Goal: Task Accomplishment & Management: Use online tool/utility

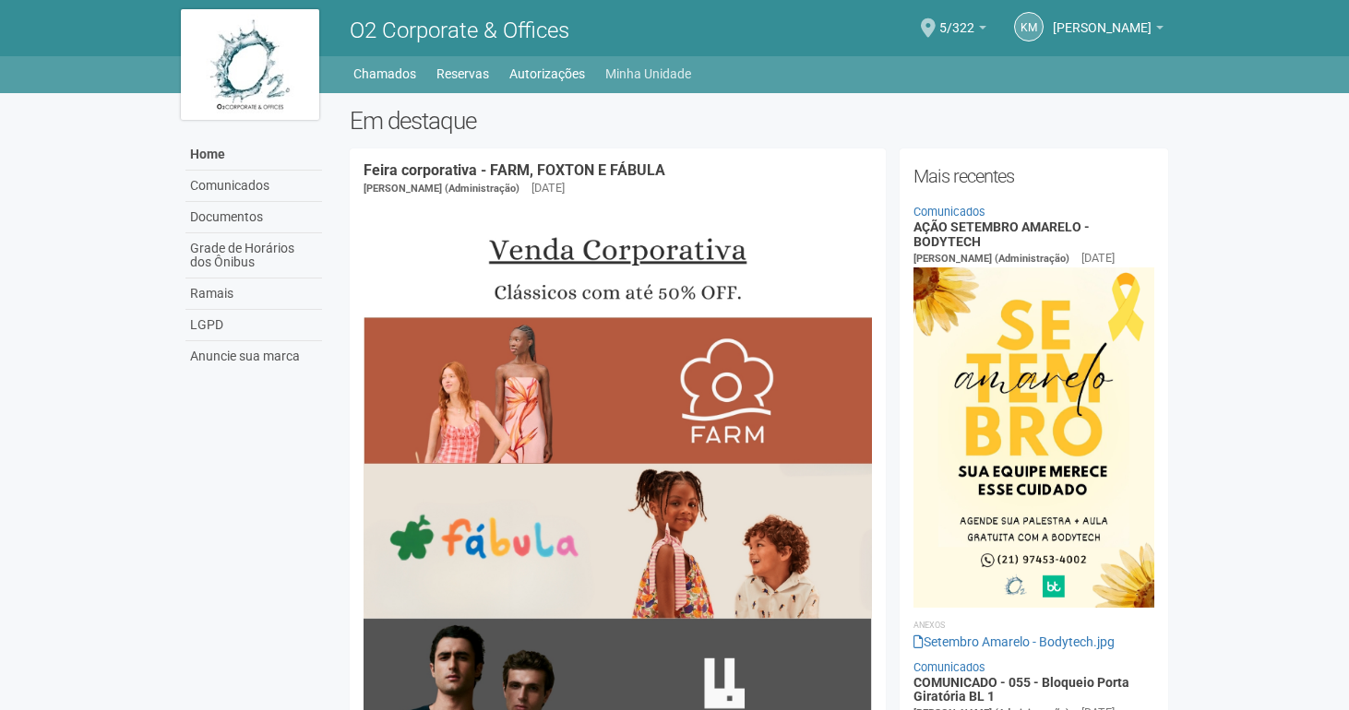
click at [620, 76] on link "Minha Unidade" at bounding box center [648, 74] width 86 height 26
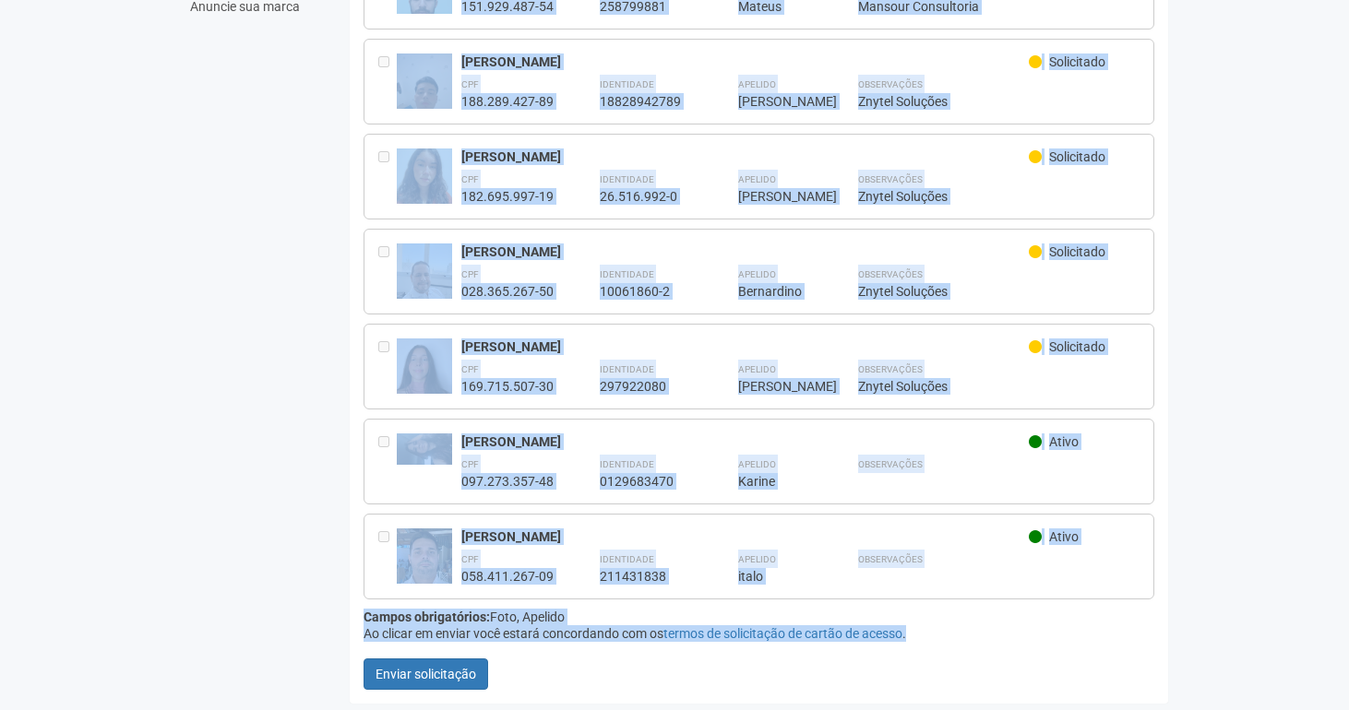
scroll to position [351, 0]
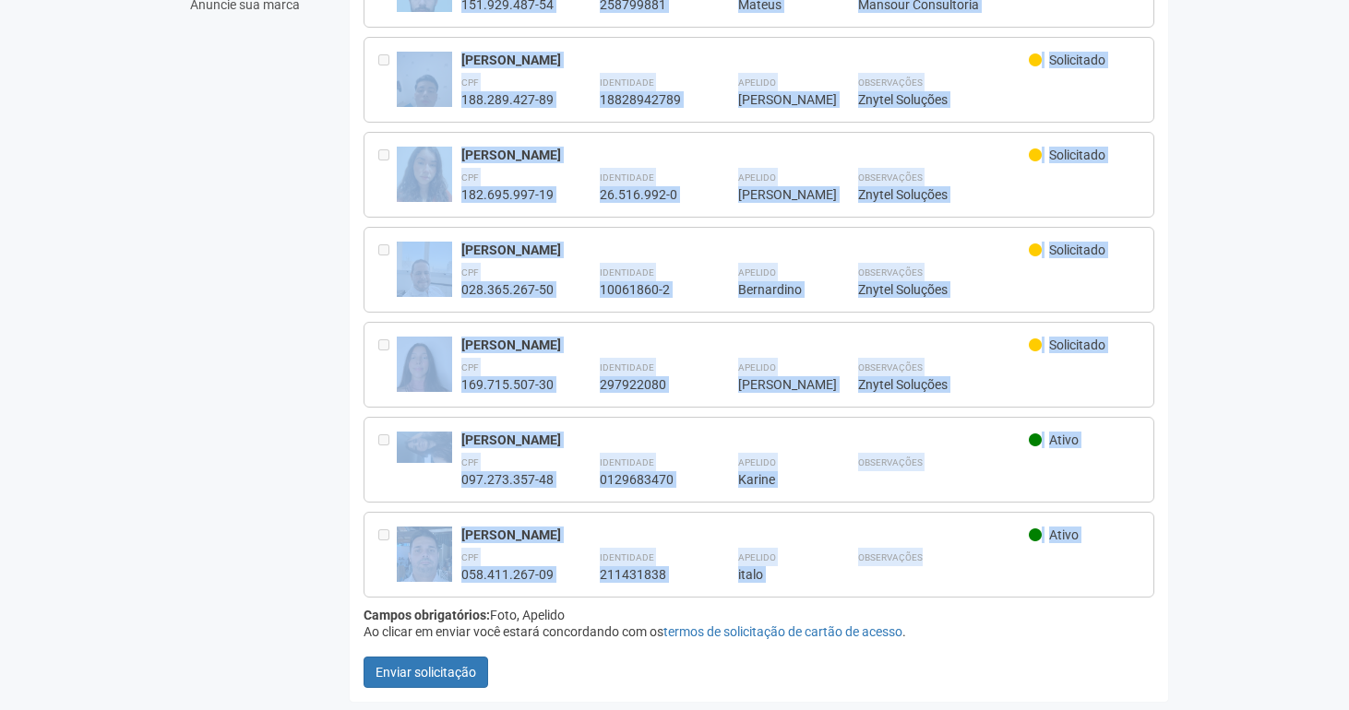
drag, startPoint x: 365, startPoint y: 33, endPoint x: 916, endPoint y: 579, distance: 775.6
click at [918, 583] on div "Membros da unidade 5/322 - Mansour Consultoria [GEOGRAPHIC_DATA]... Você precis…" at bounding box center [759, 249] width 818 height 905
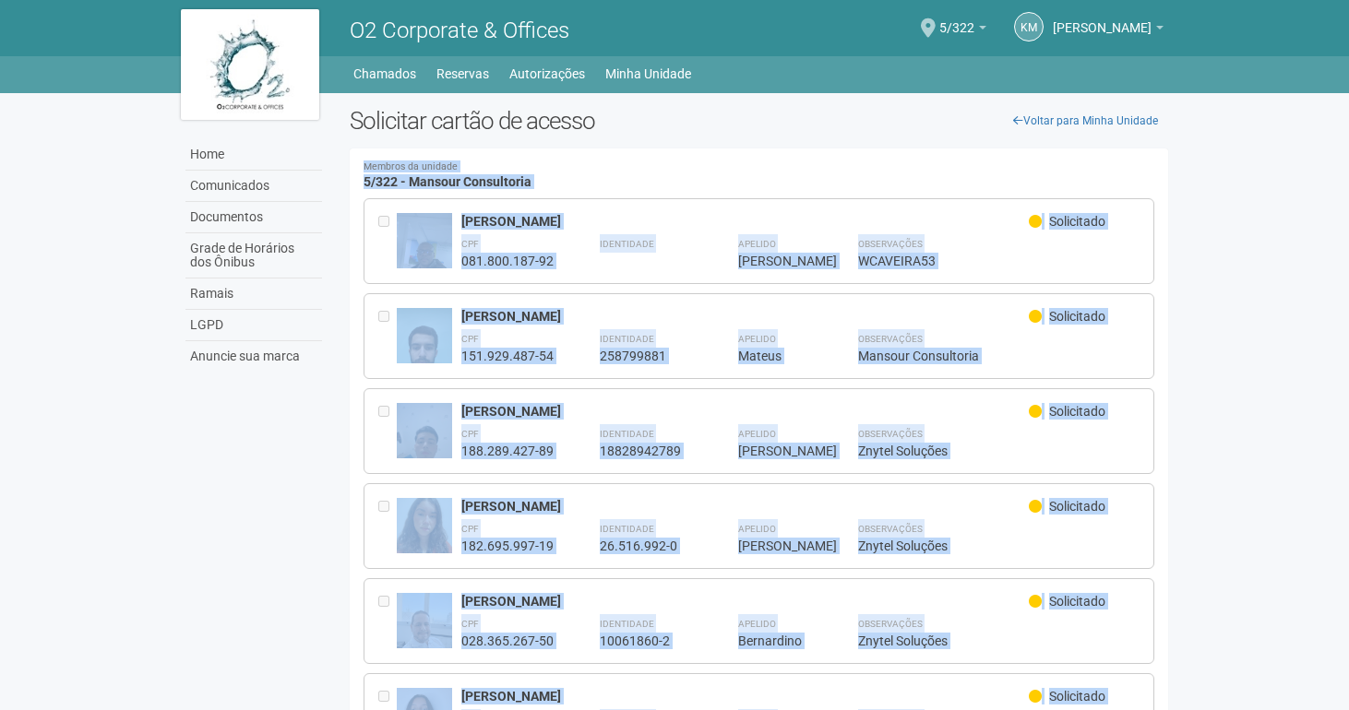
scroll to position [0, 0]
click at [870, 150] on div "Membros da unidade 5/322 - Mansour Consultoria [GEOGRAPHIC_DATA]... Você precis…" at bounding box center [759, 601] width 818 height 905
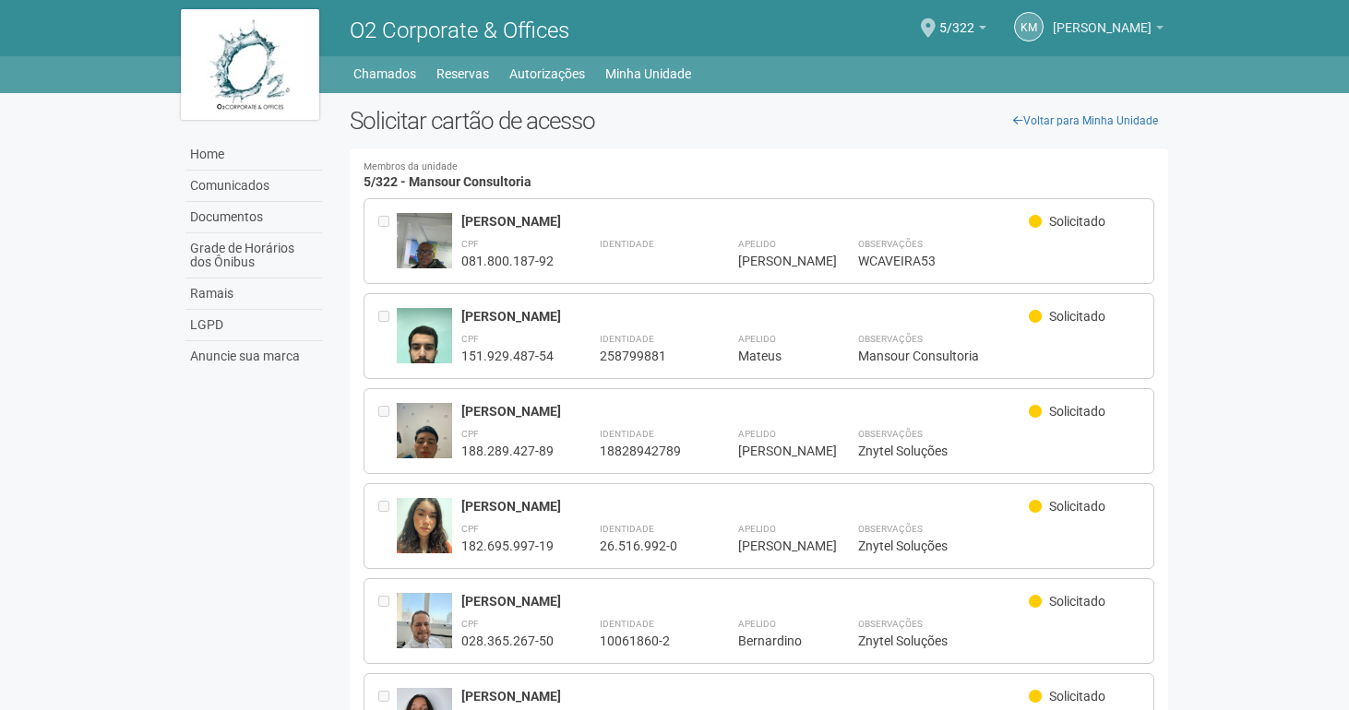
click at [1141, 30] on span "[PERSON_NAME]" at bounding box center [1102, 19] width 99 height 32
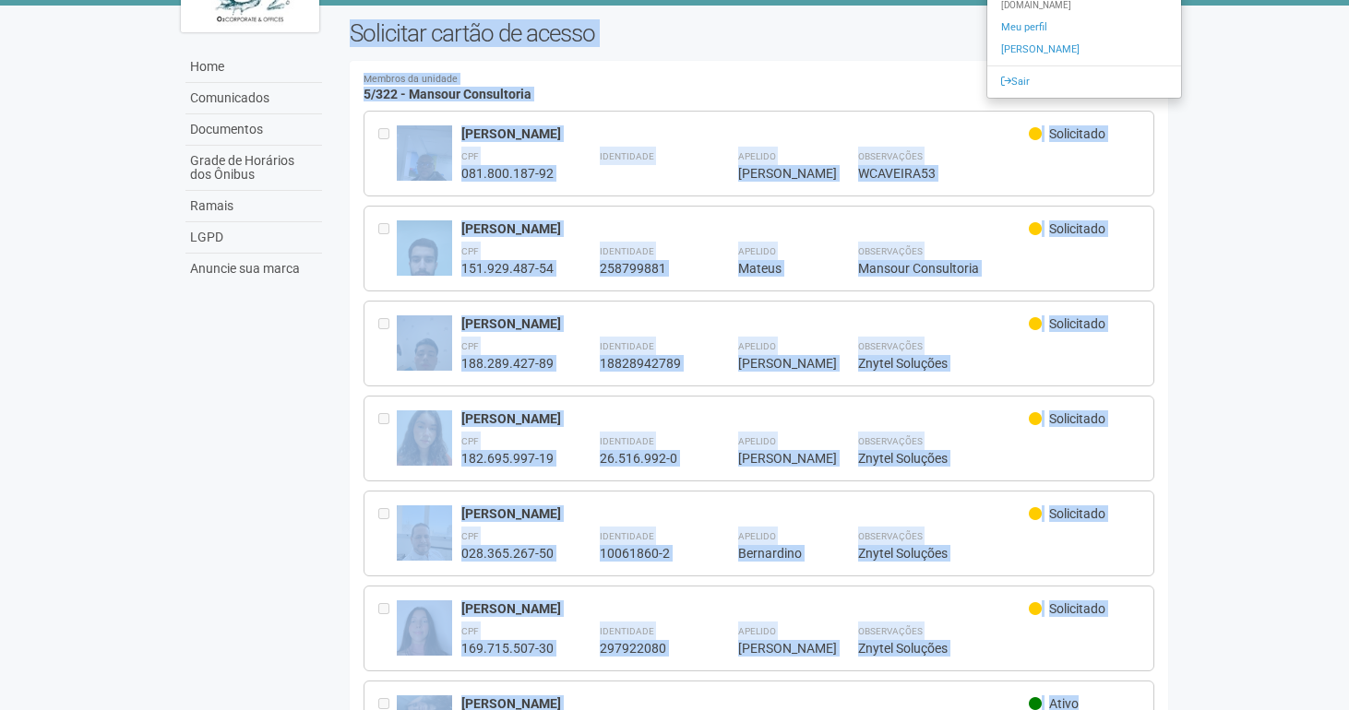
scroll to position [93, 0]
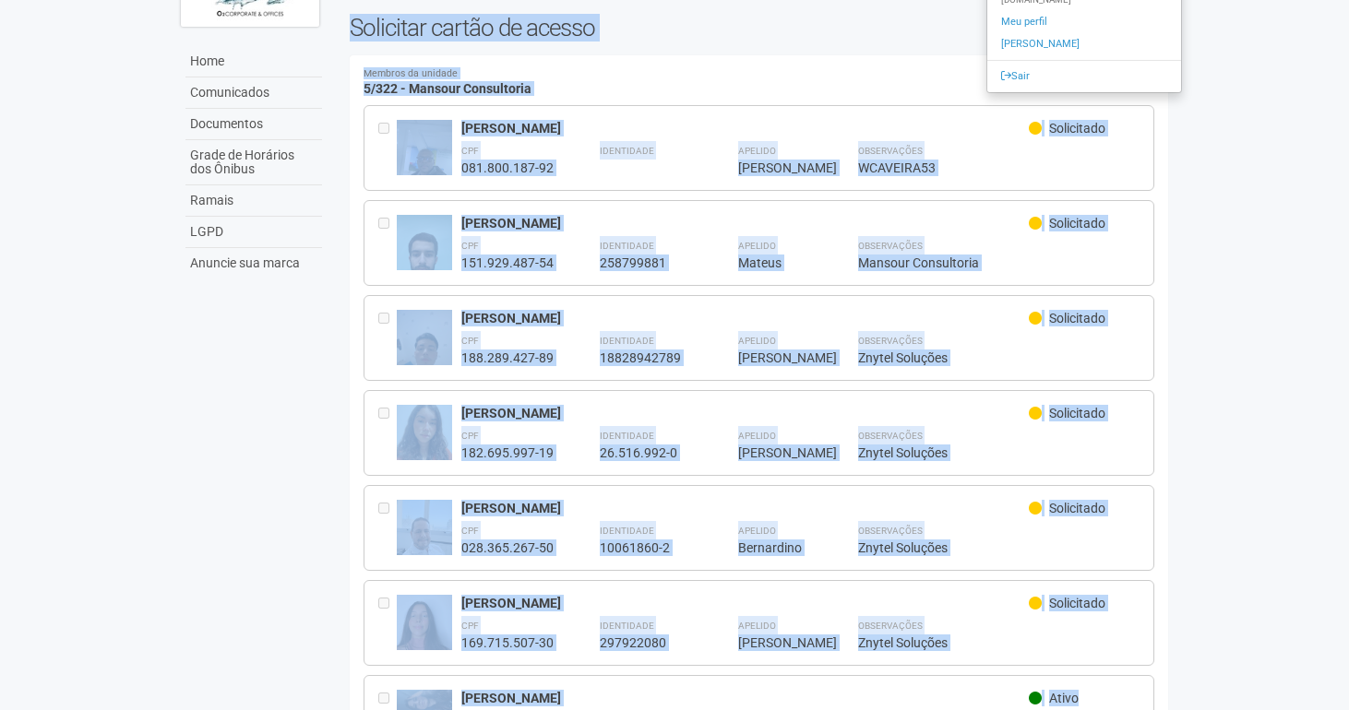
drag, startPoint x: 351, startPoint y: 117, endPoint x: 1103, endPoint y: 712, distance: 958.8
click at [1103, 617] on html "Aguarde... O2 Corporate & Offices KM Karine Mansour Soares Karine Mansour Soare…" at bounding box center [674, 262] width 1349 height 710
click at [356, 32] on h2 "Solicitar cartão de acesso" at bounding box center [759, 28] width 818 height 28
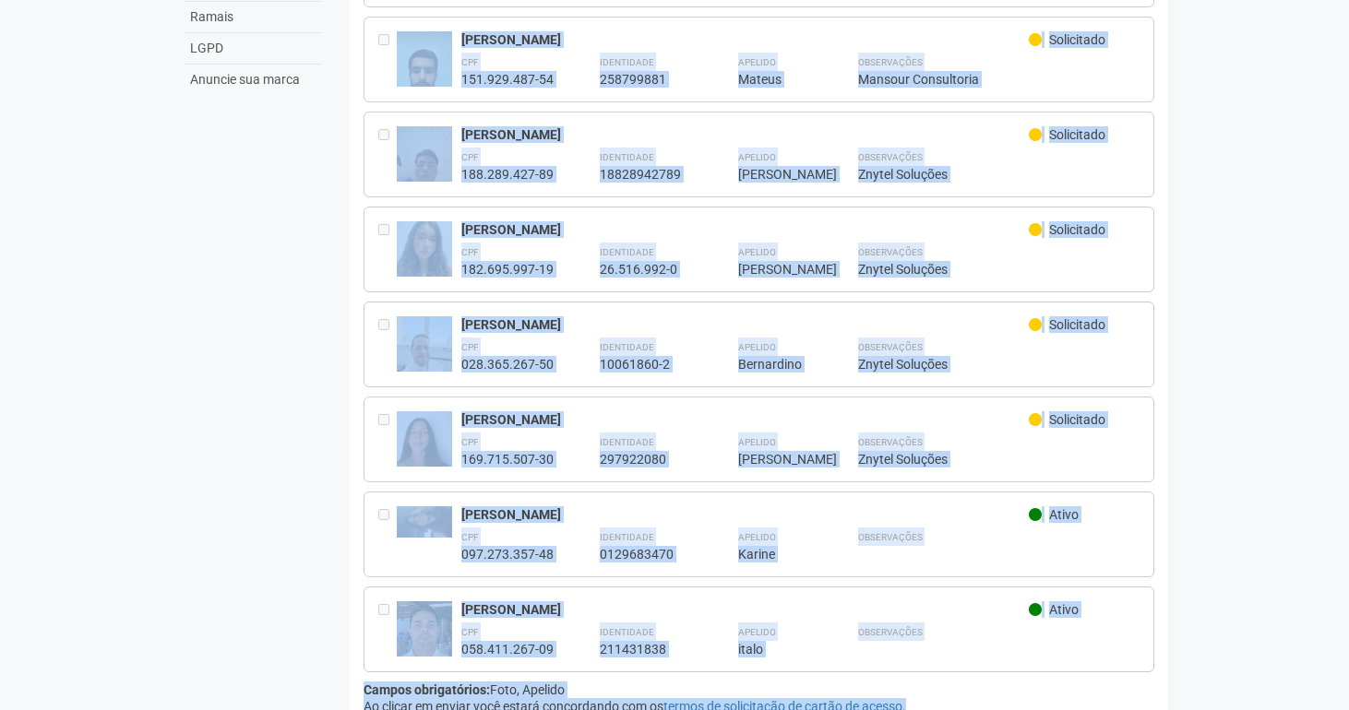
scroll to position [351, 0]
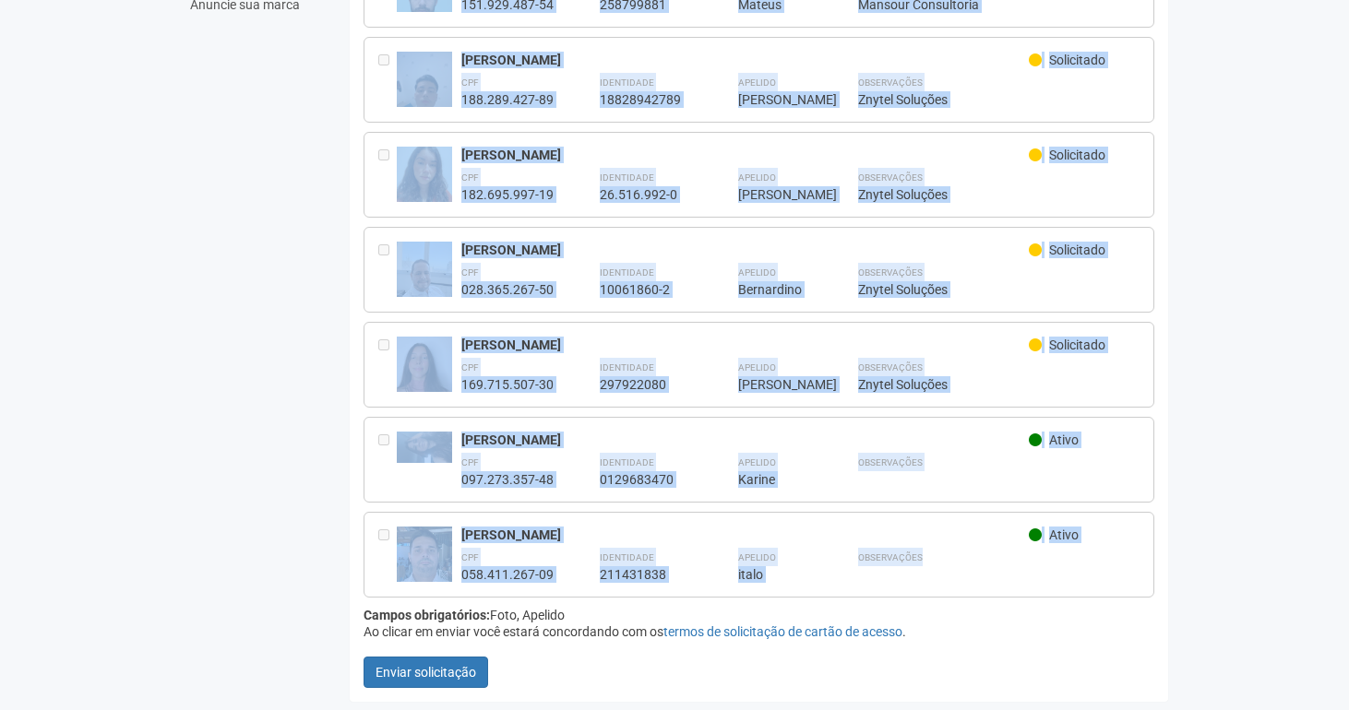
drag, startPoint x: 352, startPoint y: 25, endPoint x: 1086, endPoint y: 565, distance: 910.5
click at [1086, 565] on div "Voltar para Minha Unidade Solicitar cartão de acesso Membros da unidade 5/322 -…" at bounding box center [759, 234] width 846 height 956
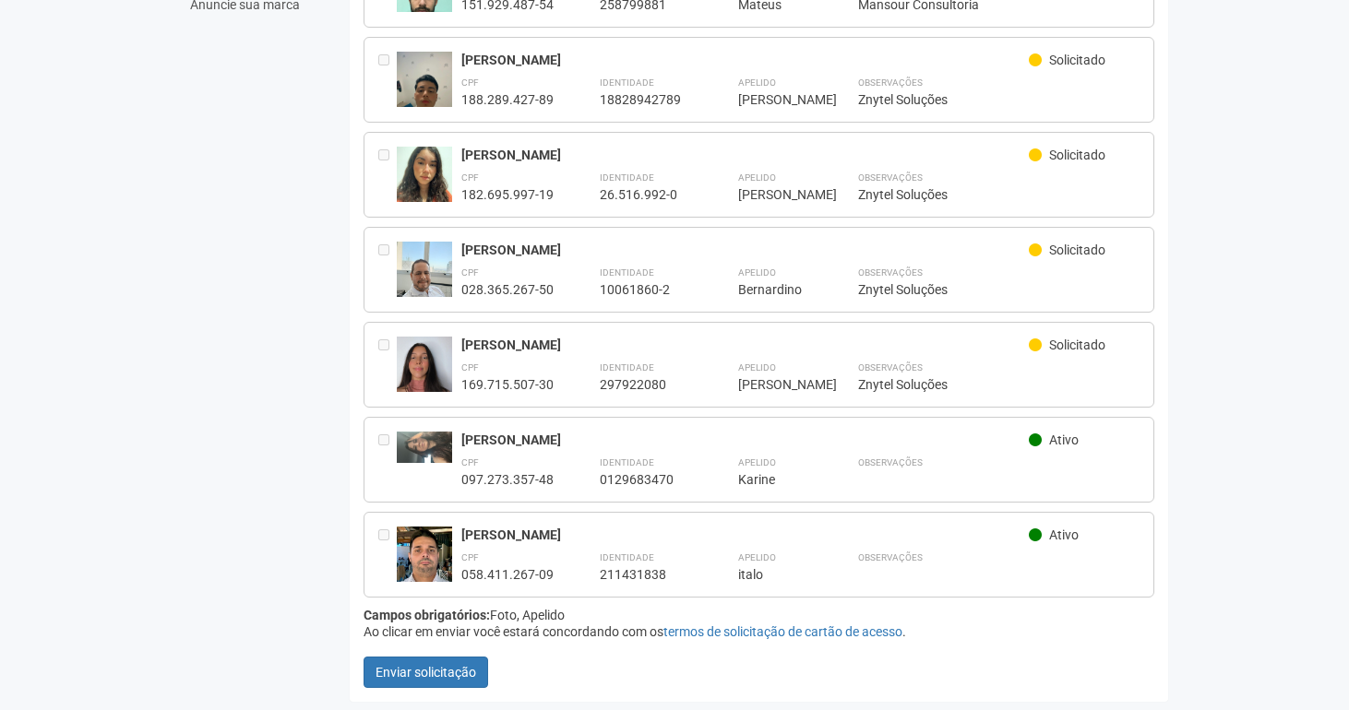
click at [920, 599] on form "**********" at bounding box center [758, 267] width 791 height 841
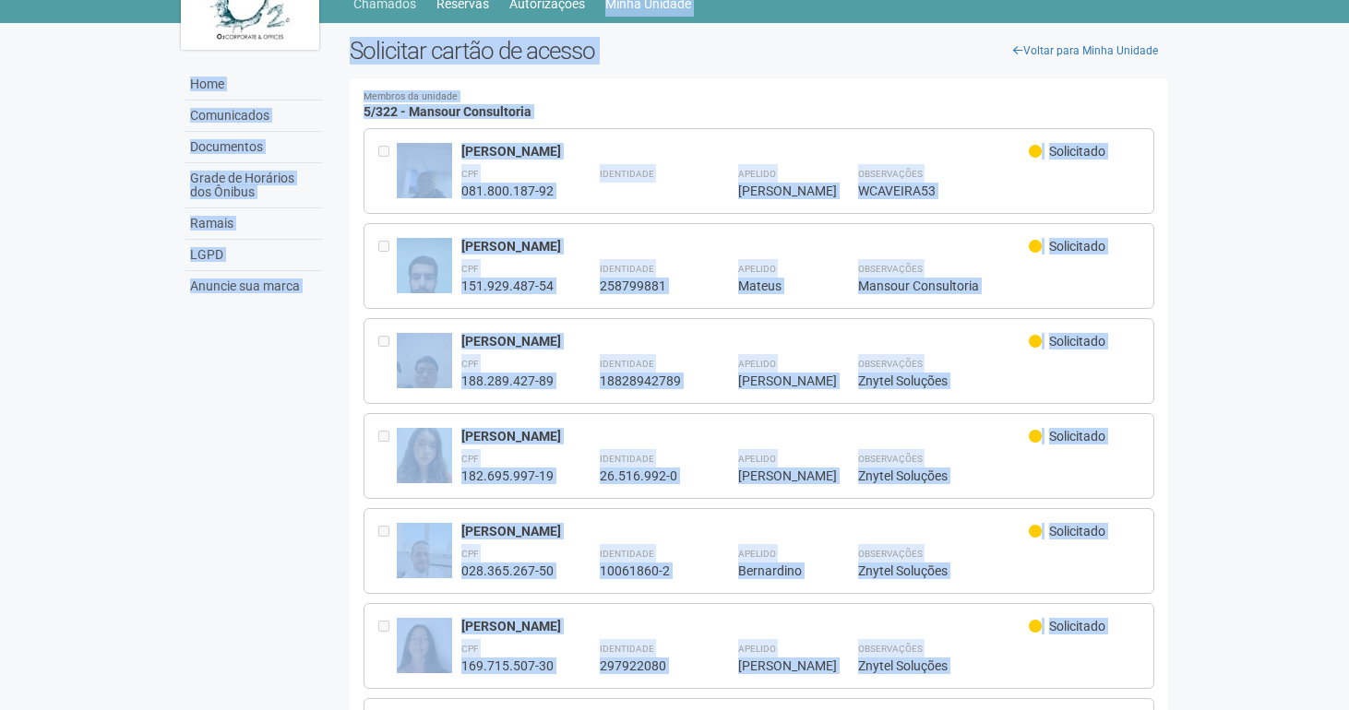
scroll to position [66, 0]
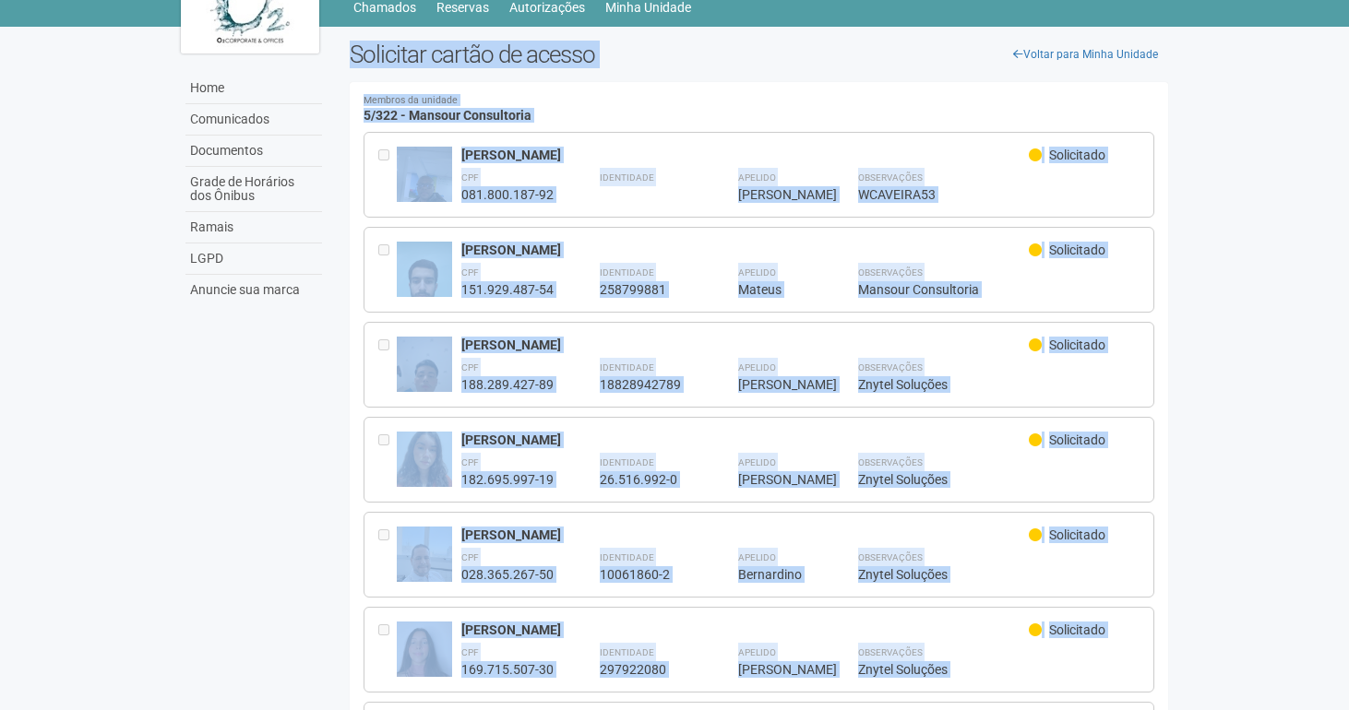
drag, startPoint x: 920, startPoint y: 599, endPoint x: 351, endPoint y: 50, distance: 790.0
click at [351, 50] on div "Voltar para Minha Unidade Solicitar cartão de acesso Membros da unidade 5/322 -…" at bounding box center [759, 519] width 846 height 956
click at [352, 46] on h2 "Solicitar cartão de acesso" at bounding box center [759, 55] width 818 height 28
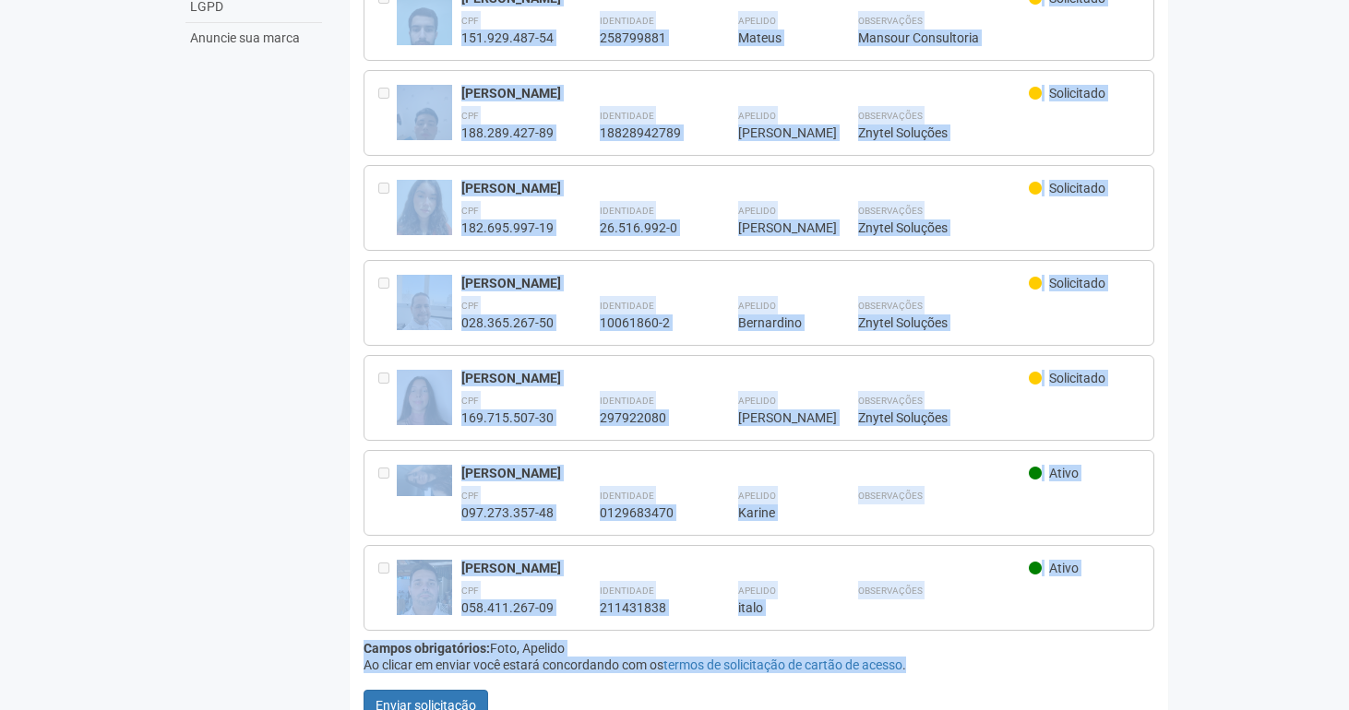
scroll to position [351, 0]
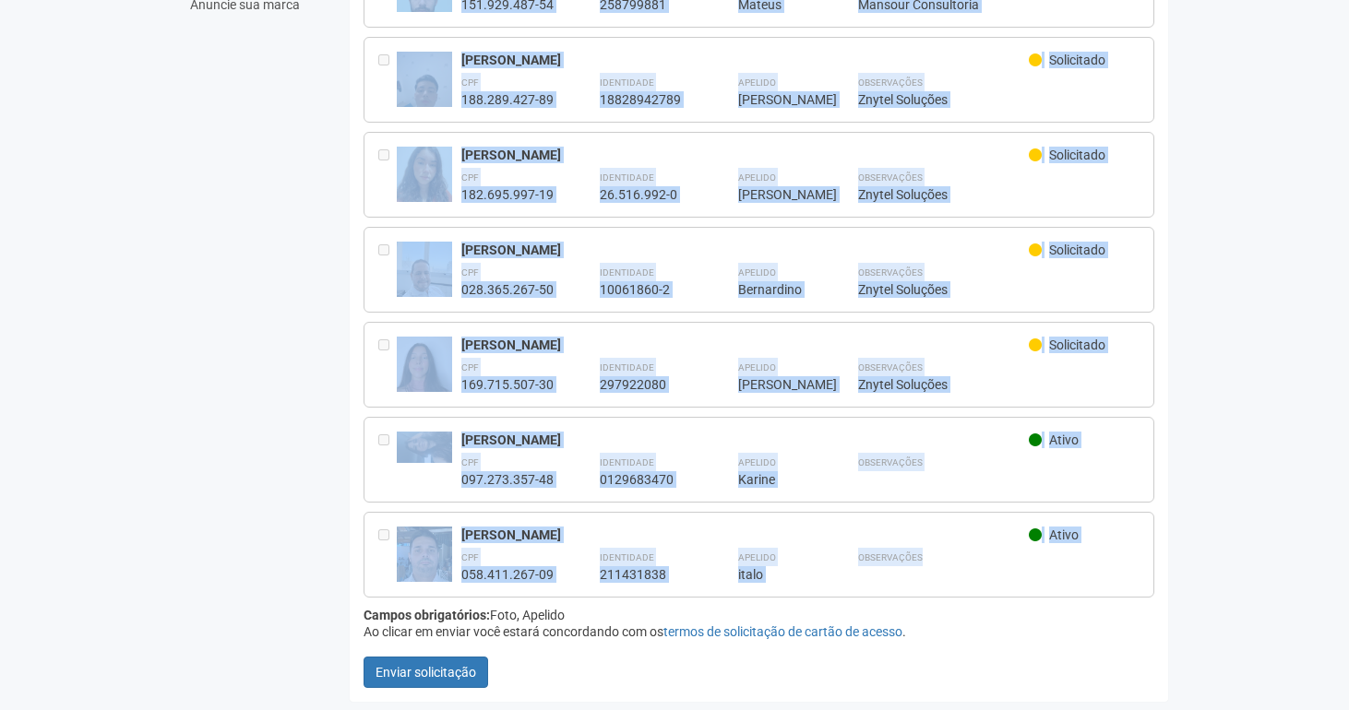
drag, startPoint x: 352, startPoint y: 46, endPoint x: 972, endPoint y: 585, distance: 821.3
click at [972, 585] on div "Voltar para Minha Unidade Solicitar cartão de acesso Membros da unidade 5/322 -…" at bounding box center [759, 234] width 846 height 956
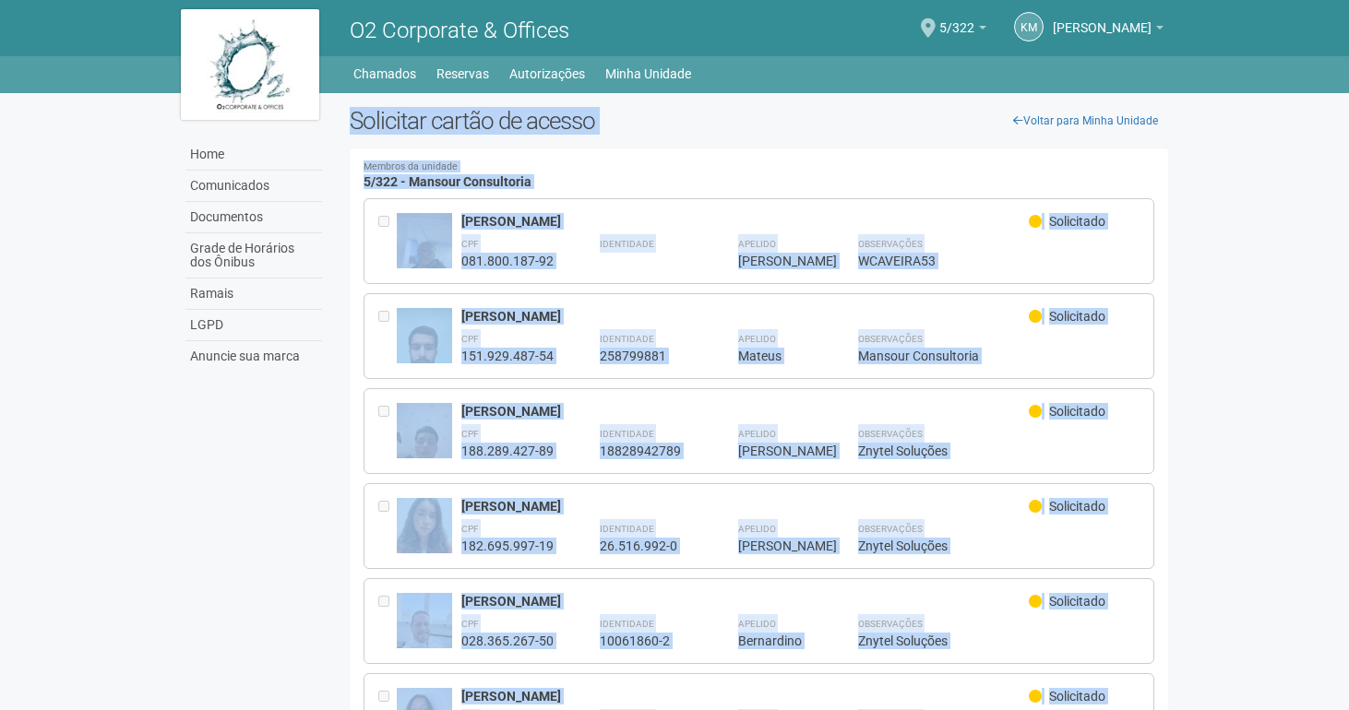
scroll to position [0, 0]
click at [725, 161] on div "Membros da unidade 5/322 - Mansour Consultoria Carregando... Você precisa cadas…" at bounding box center [759, 601] width 818 height 905
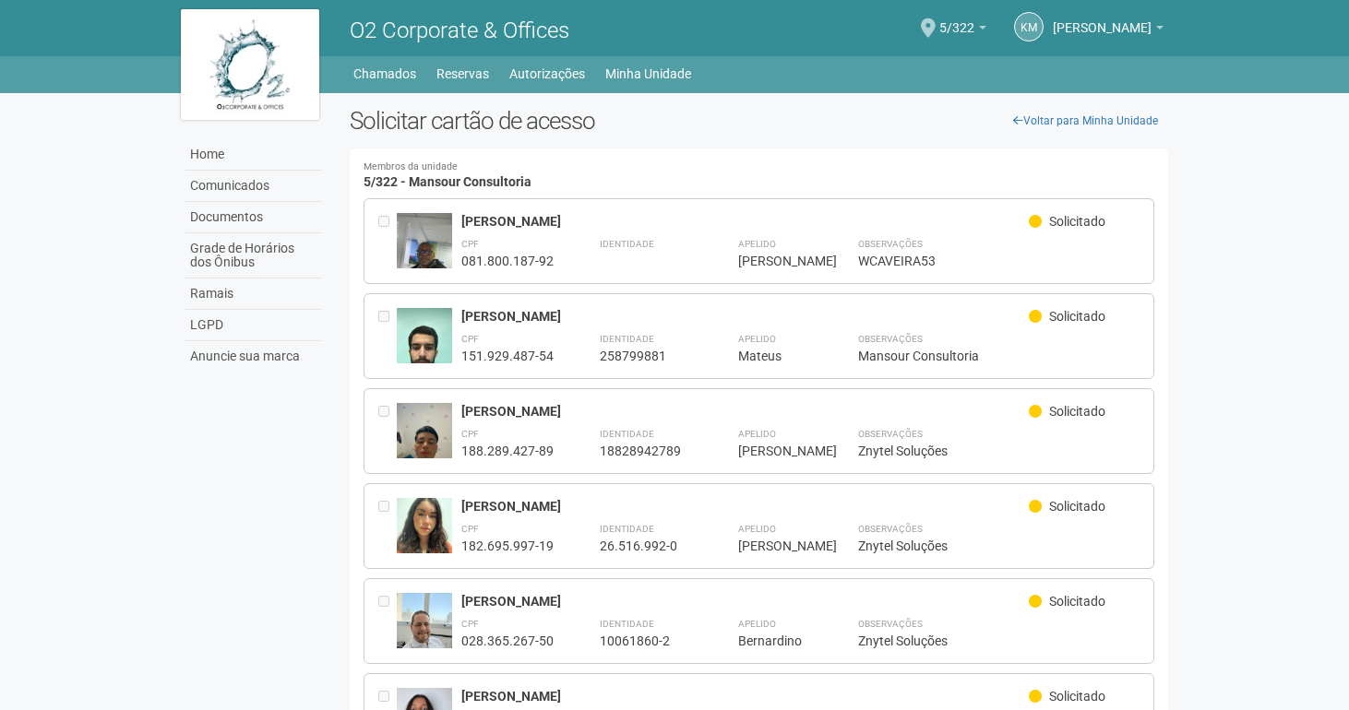
click at [683, 238] on div "Identidade" at bounding box center [646, 251] width 92 height 35
click at [275, 253] on link "Grade de Horários dos Ônibus" at bounding box center [253, 255] width 137 height 45
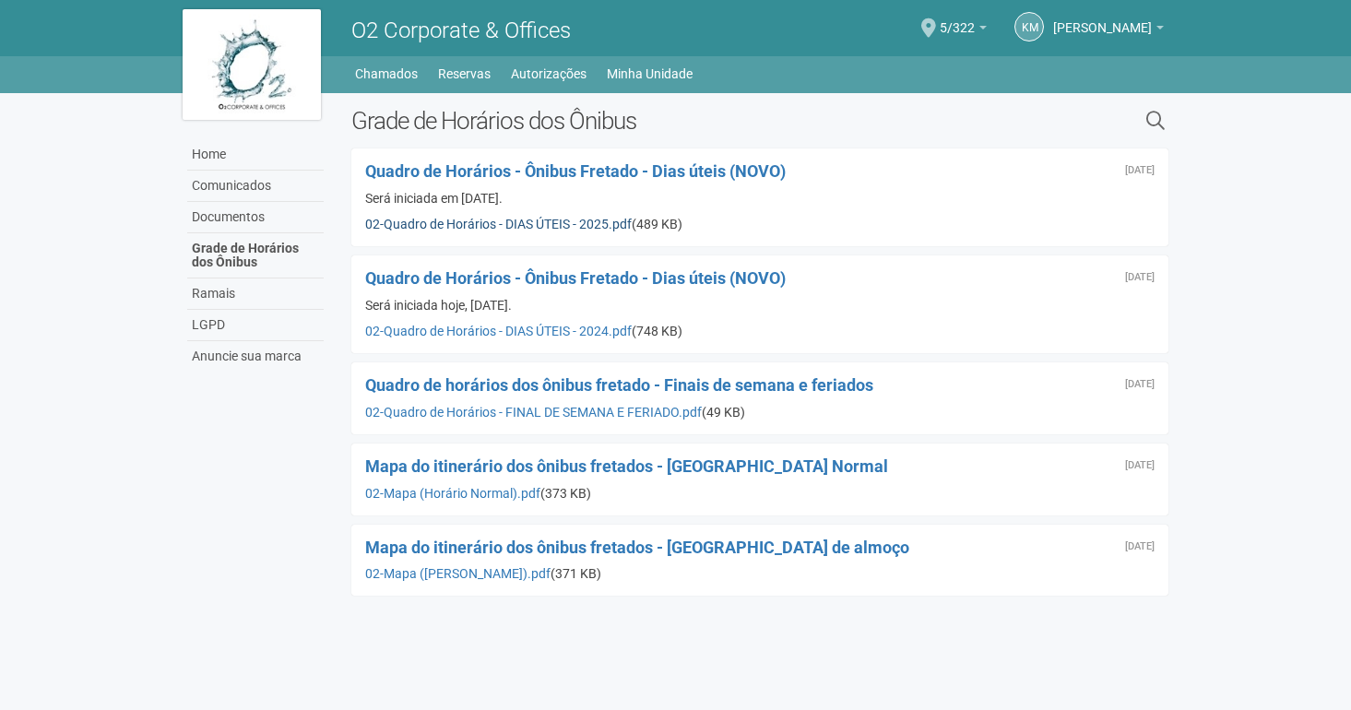
click at [525, 221] on link "02-Quadro de Horários - DIAS ÚTEIS - 2025.pdf" at bounding box center [498, 224] width 267 height 15
click at [234, 212] on link "Documentos" at bounding box center [255, 217] width 137 height 31
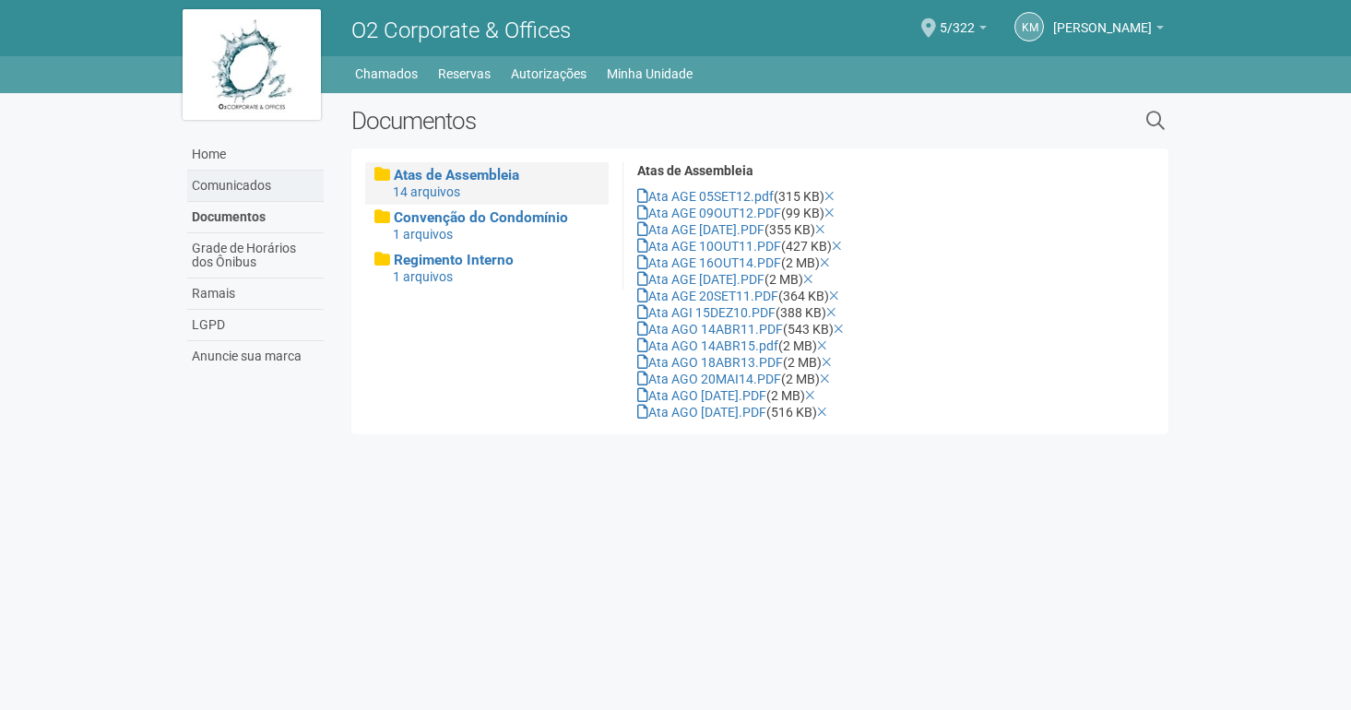
click at [226, 182] on link "Comunicados" at bounding box center [255, 186] width 137 height 31
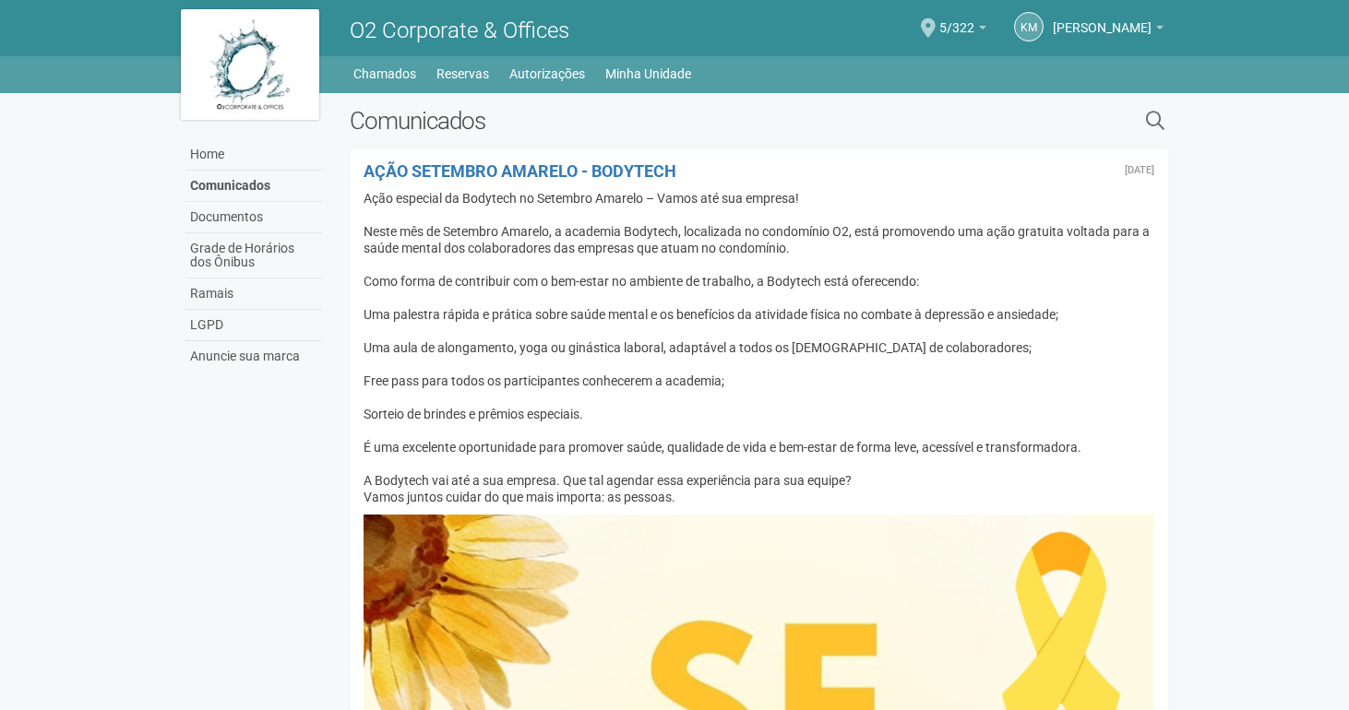
scroll to position [15, 0]
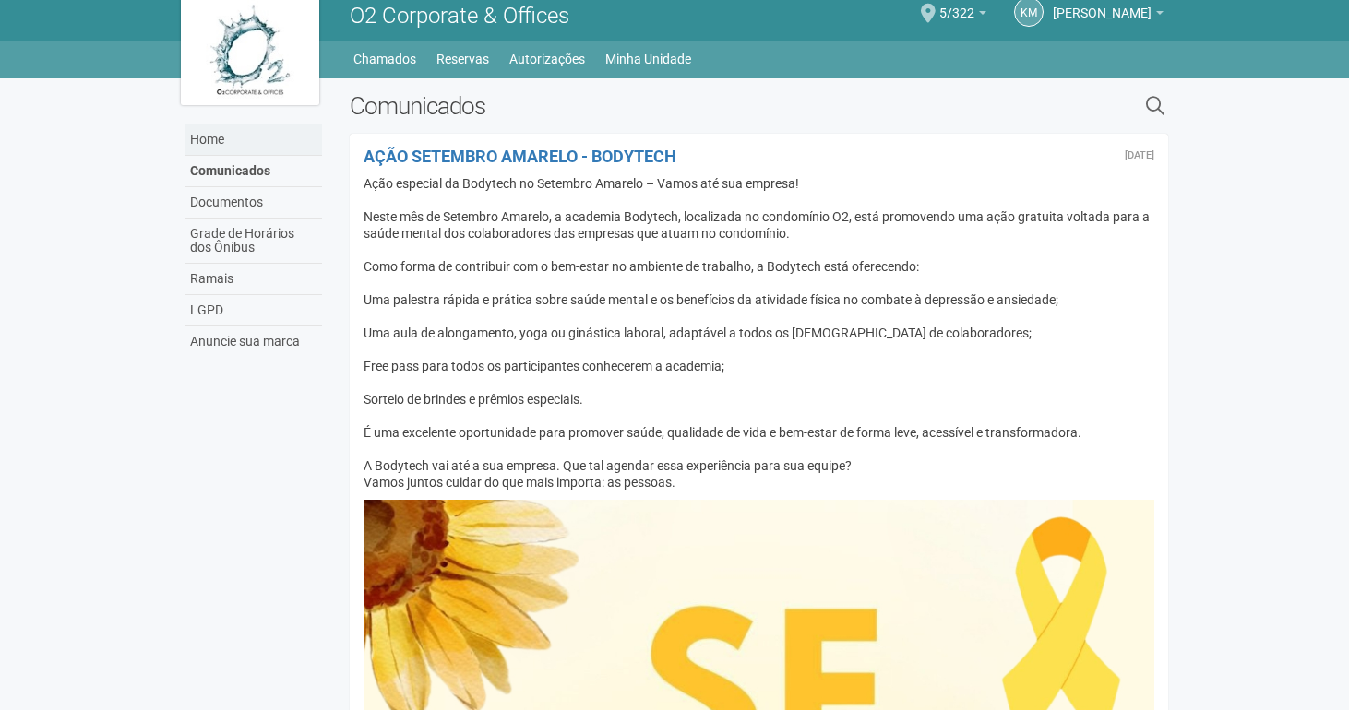
click at [227, 137] on link "Home" at bounding box center [253, 140] width 137 height 31
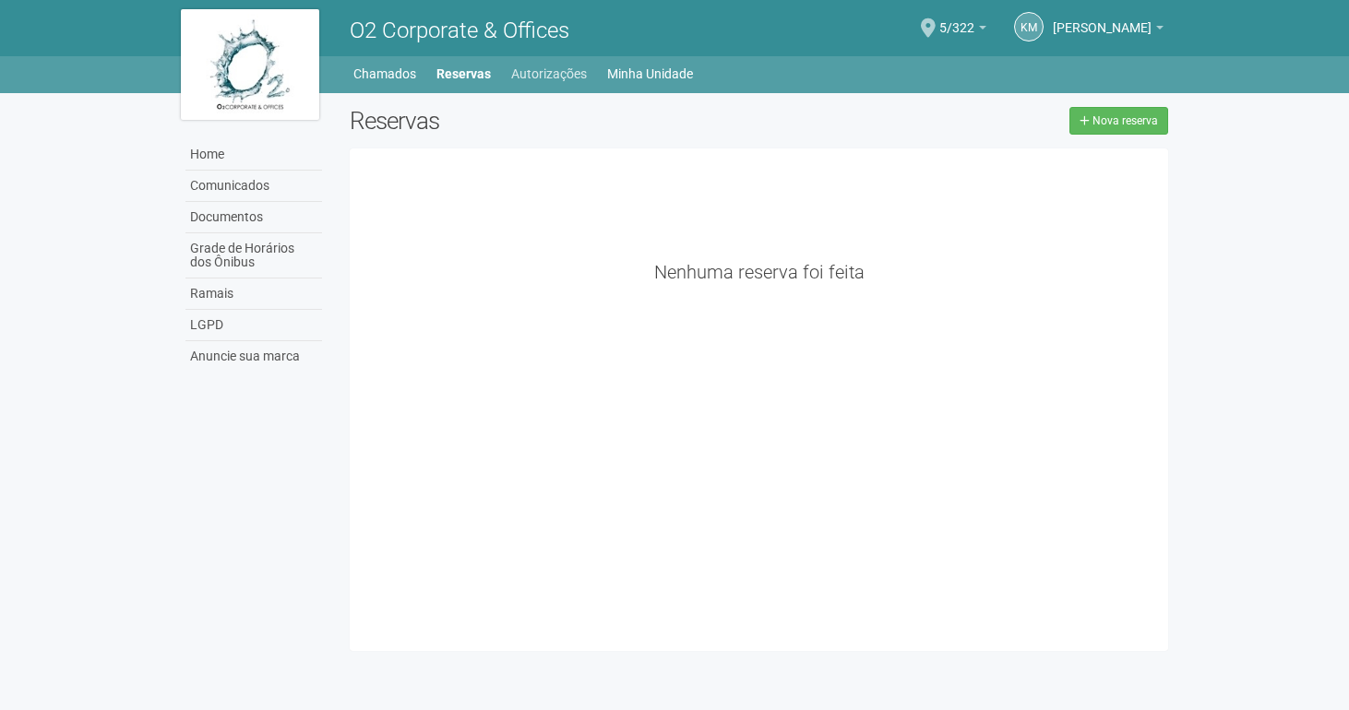
click at [552, 74] on link "Autorizações" at bounding box center [549, 74] width 76 height 26
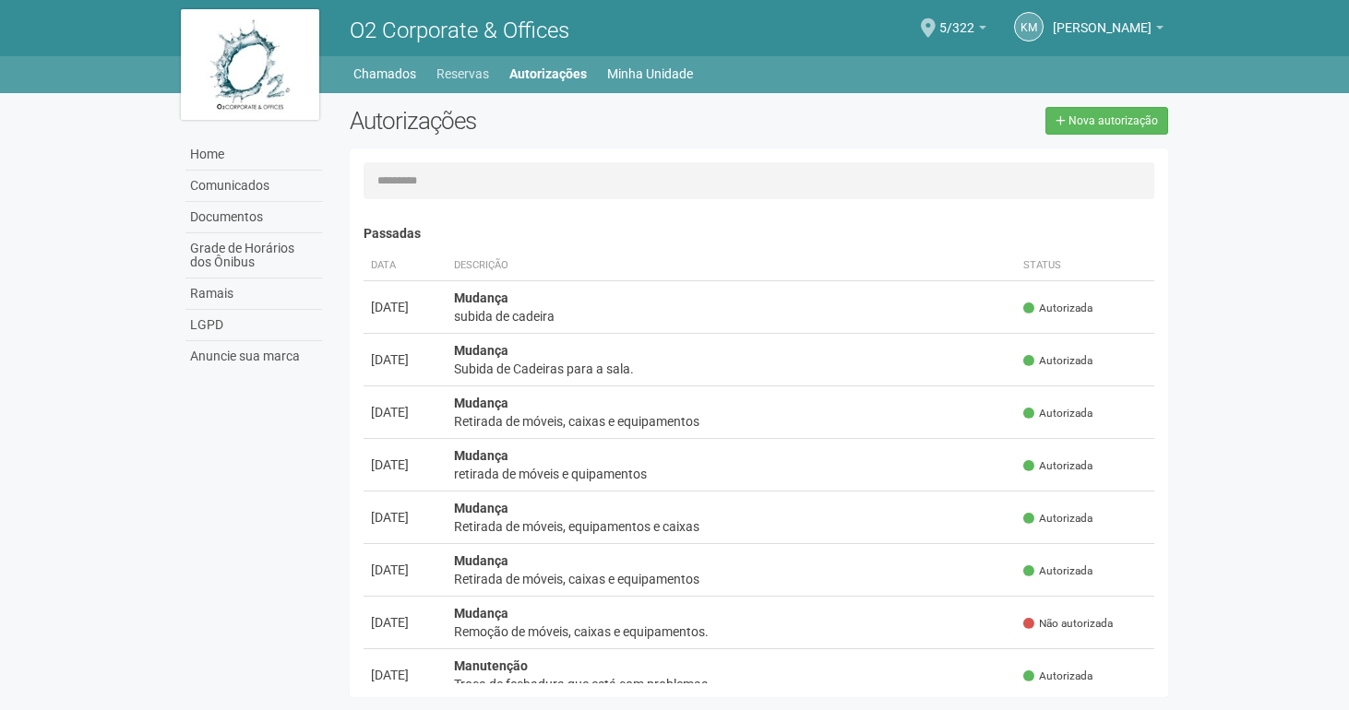
click at [449, 75] on link "Reservas" at bounding box center [462, 74] width 53 height 26
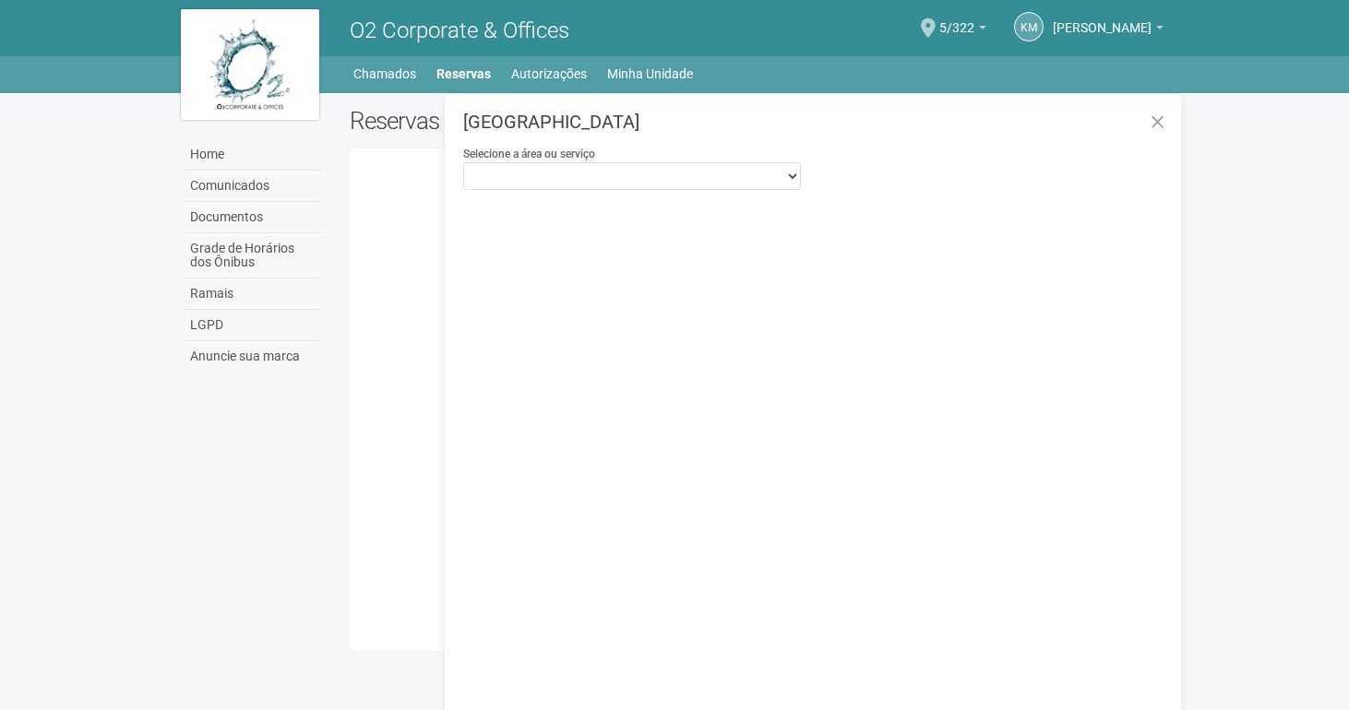
select select "**********"
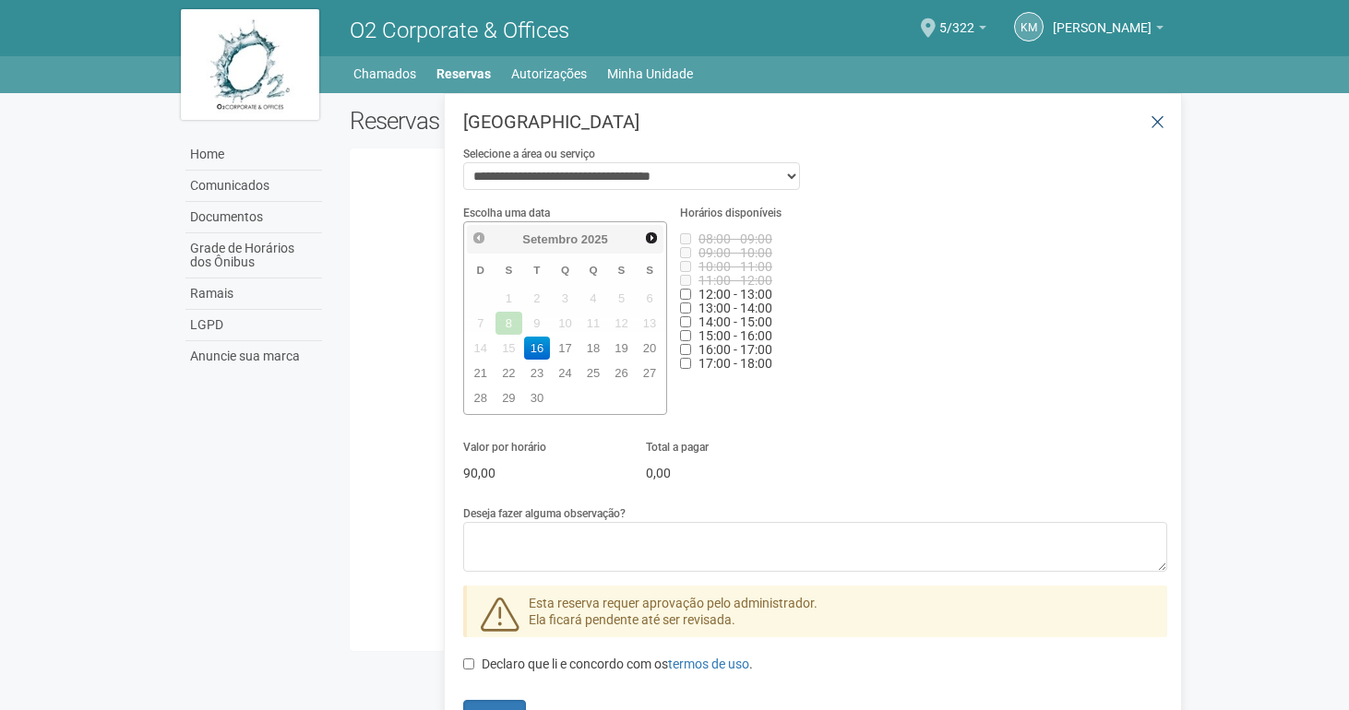
click at [1150, 123] on icon at bounding box center [1157, 122] width 14 height 18
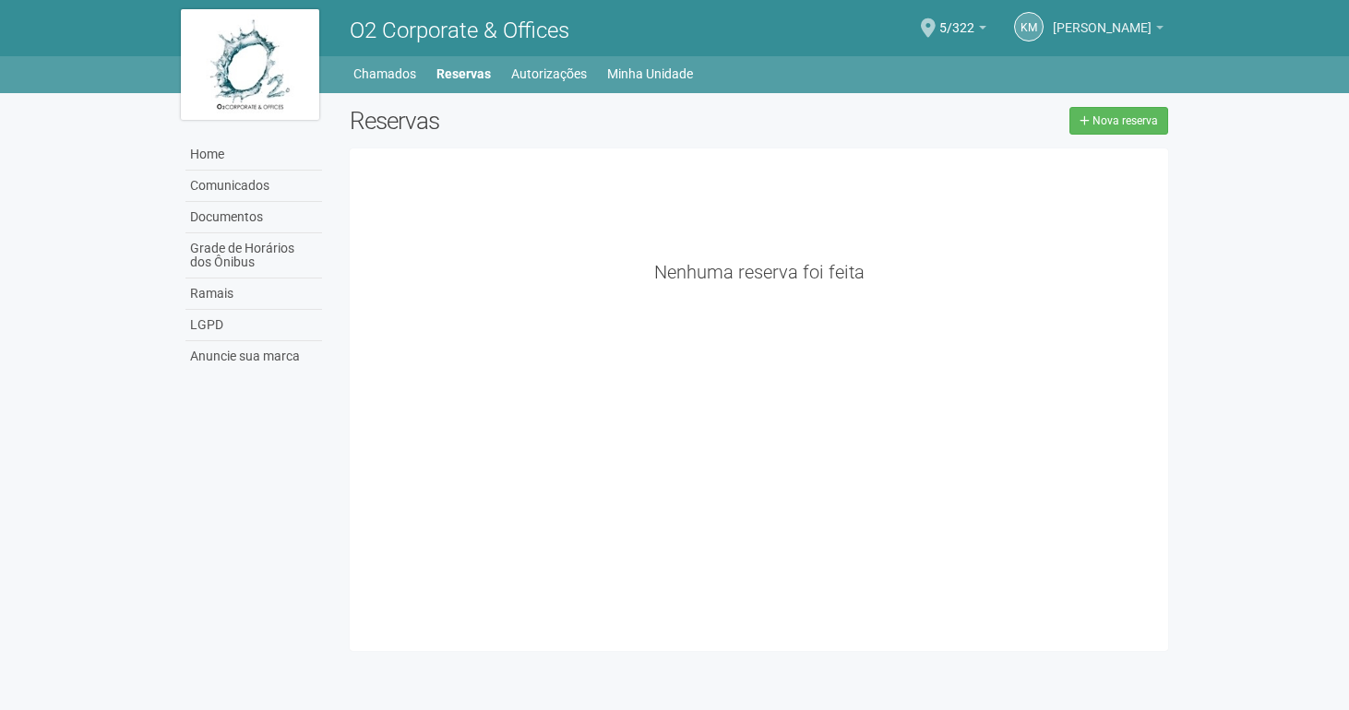
click at [1117, 33] on span "[PERSON_NAME]" at bounding box center [1102, 19] width 99 height 32
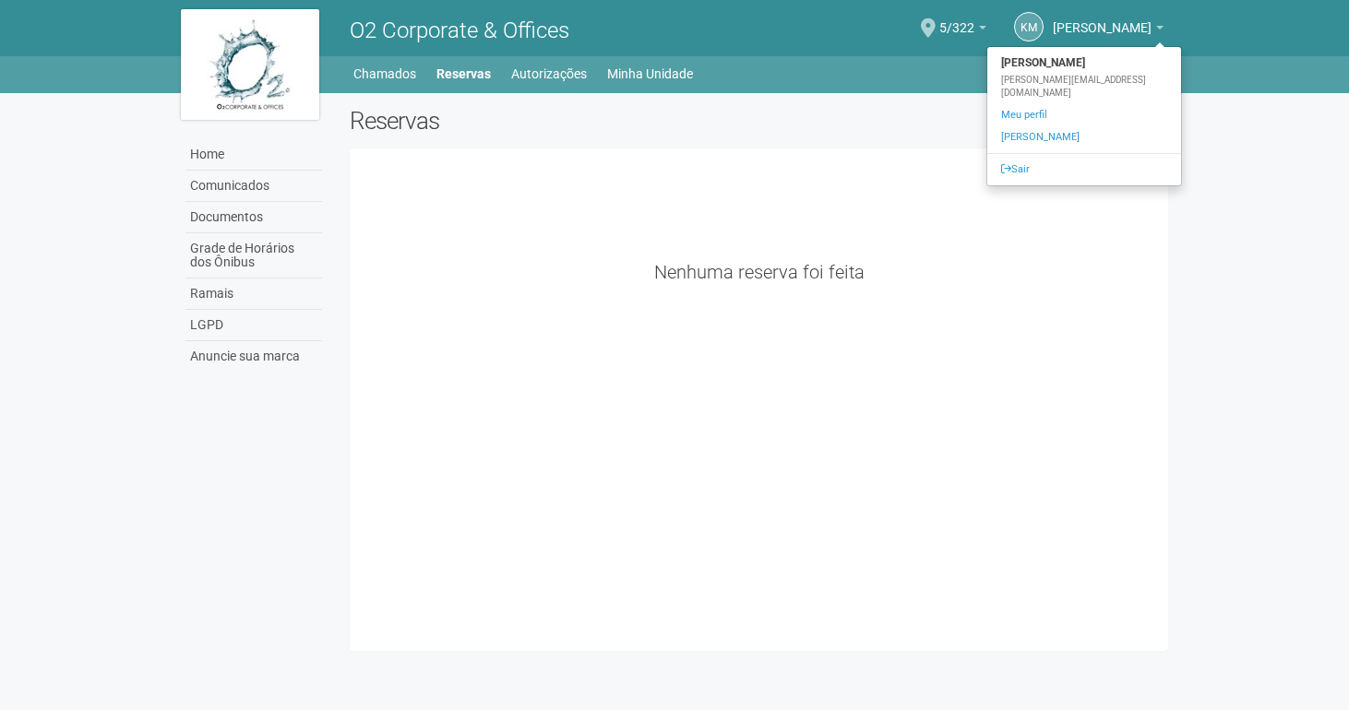
click at [1201, 79] on div "Home Home Comunicados Documentos Grade de Horários dos Ônibus Ramais LGPD Anunc…" at bounding box center [674, 74] width 1349 height 37
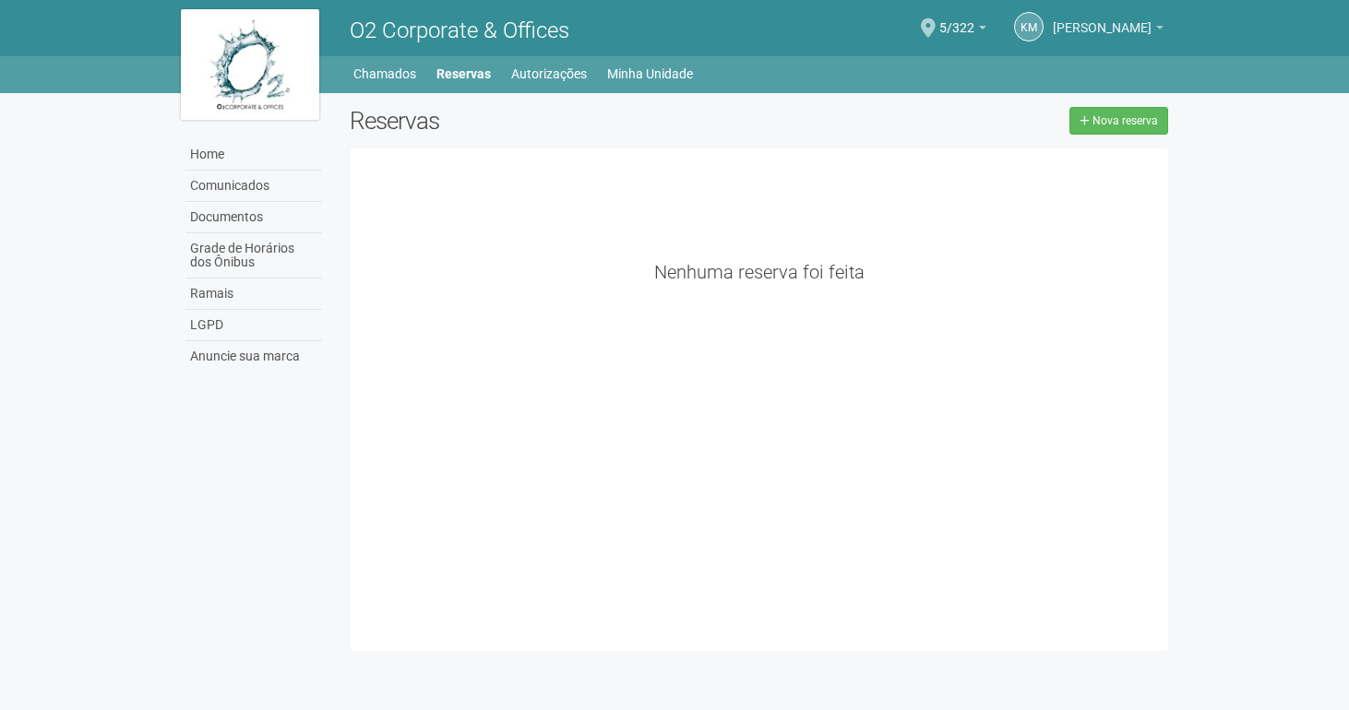
click at [1154, 34] on link "[PERSON_NAME]" at bounding box center [1108, 30] width 111 height 15
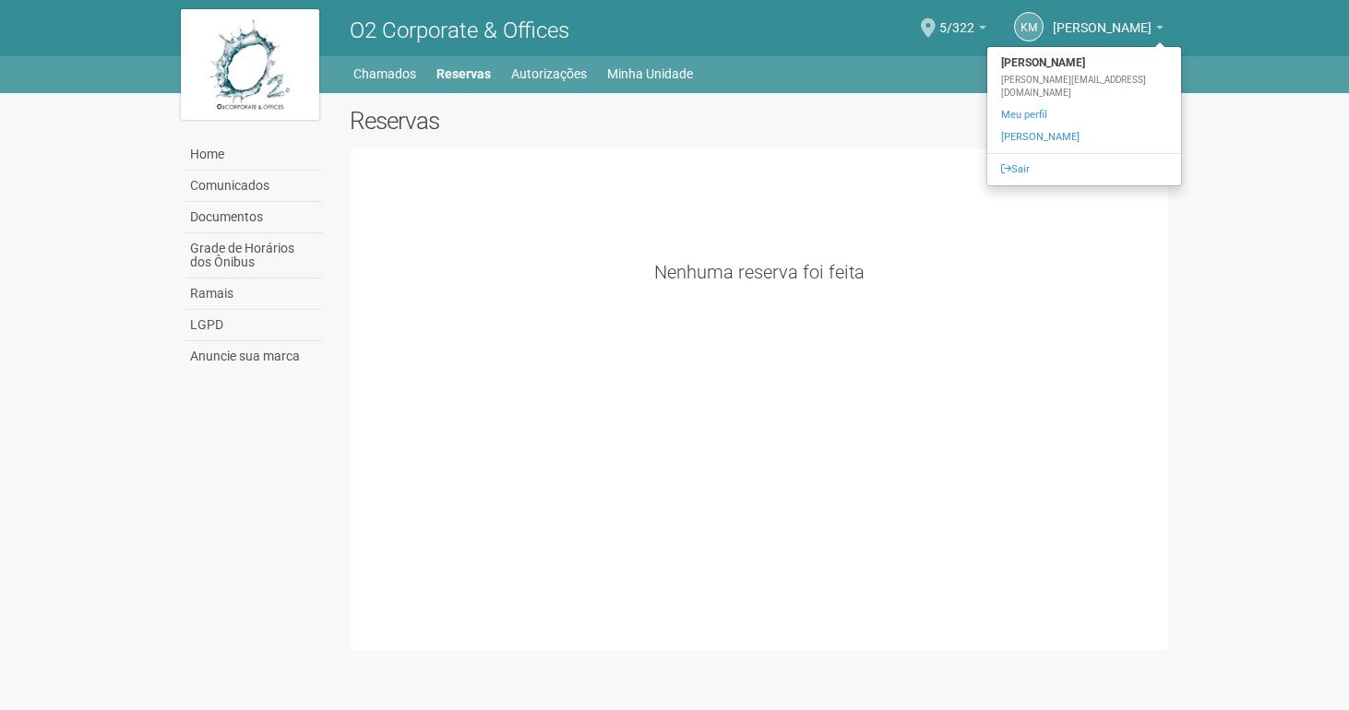
click at [949, 51] on div "5/322 Você está na unidade 5/322 Ir para a unidade" at bounding box center [962, 30] width 47 height 54
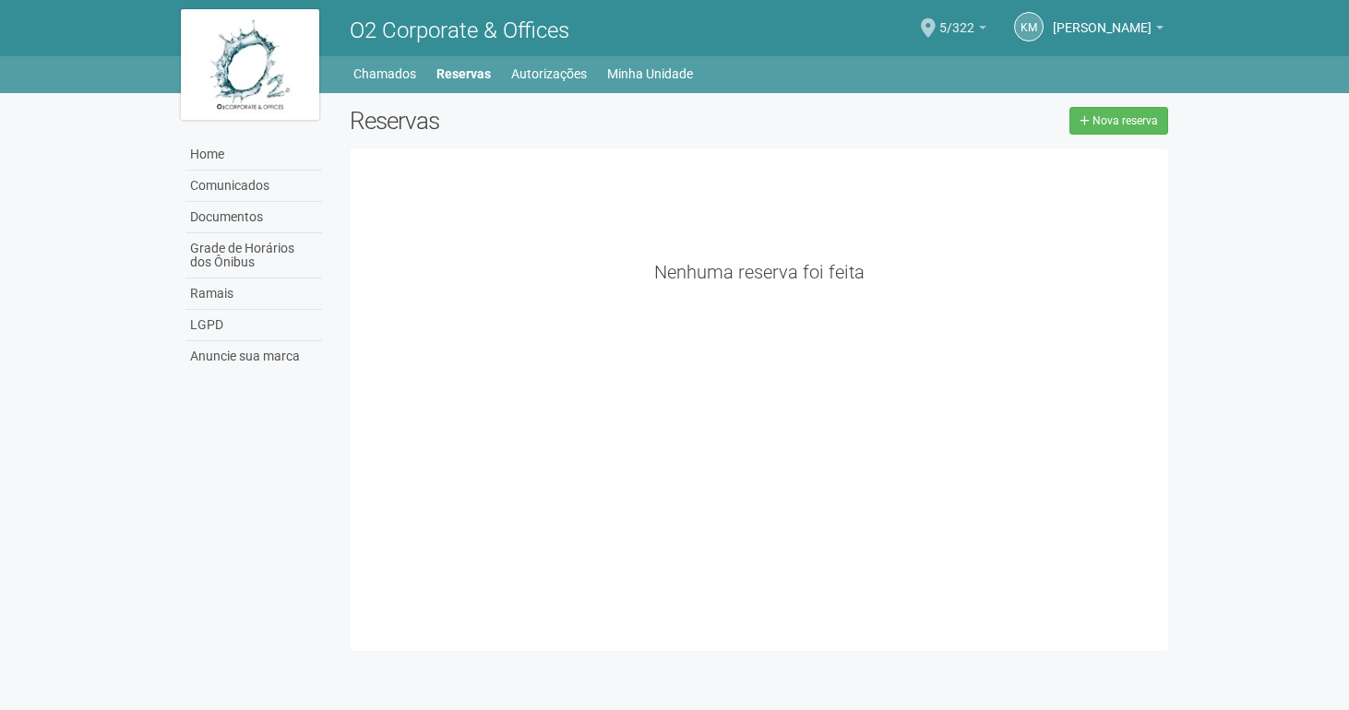
click at [944, 30] on link "5/322" at bounding box center [962, 30] width 47 height 15
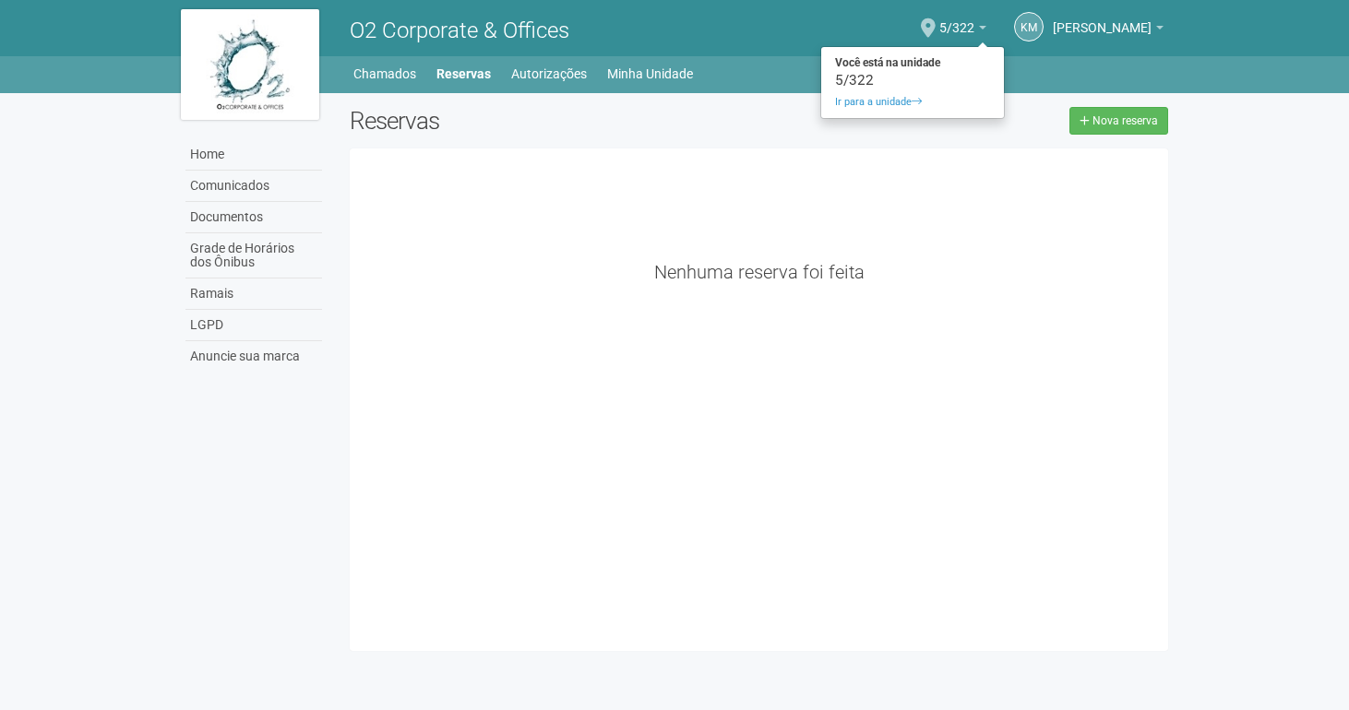
click at [623, 43] on div "O2 Corporate & Offices" at bounding box center [547, 28] width 422 height 56
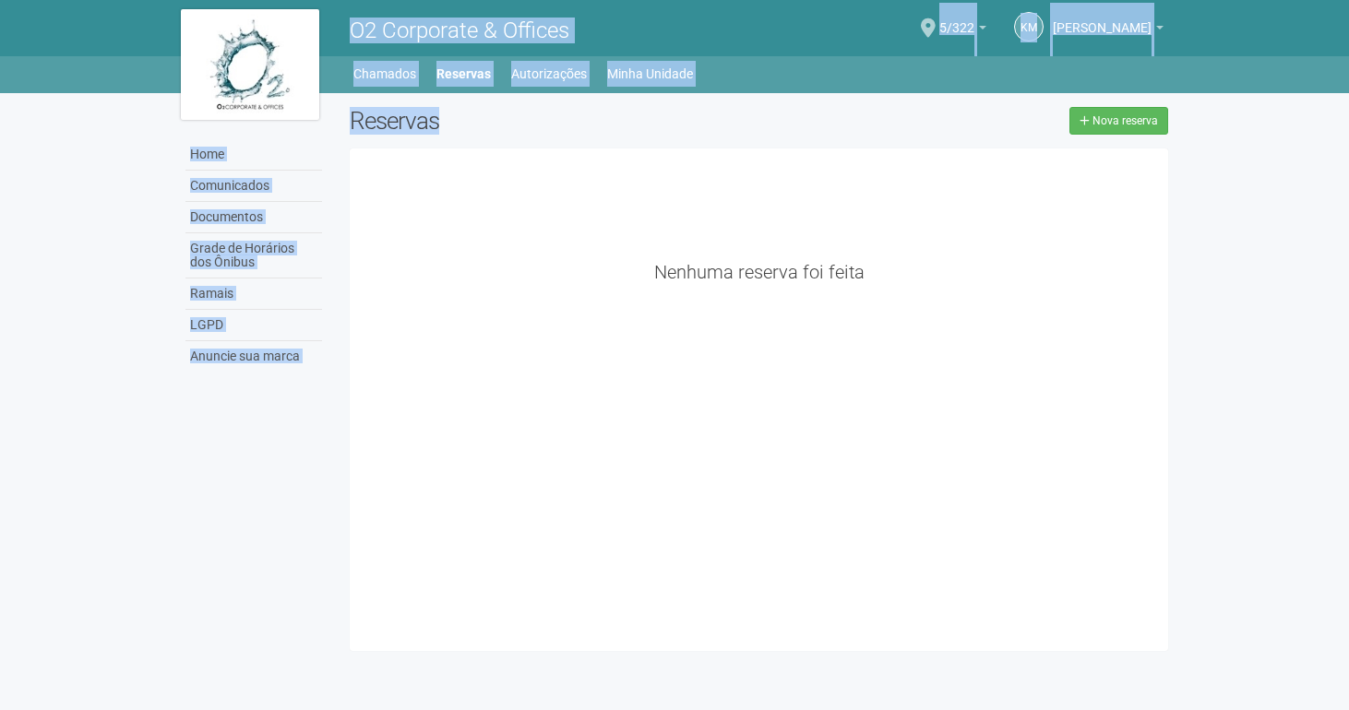
drag, startPoint x: 347, startPoint y: 22, endPoint x: 735, endPoint y: 102, distance: 396.6
click at [738, 105] on body "Aguarde... O2 Corporate & Offices KM [PERSON_NAME] [PERSON_NAME] [PERSON_NAME][…" at bounding box center [674, 355] width 1349 height 710
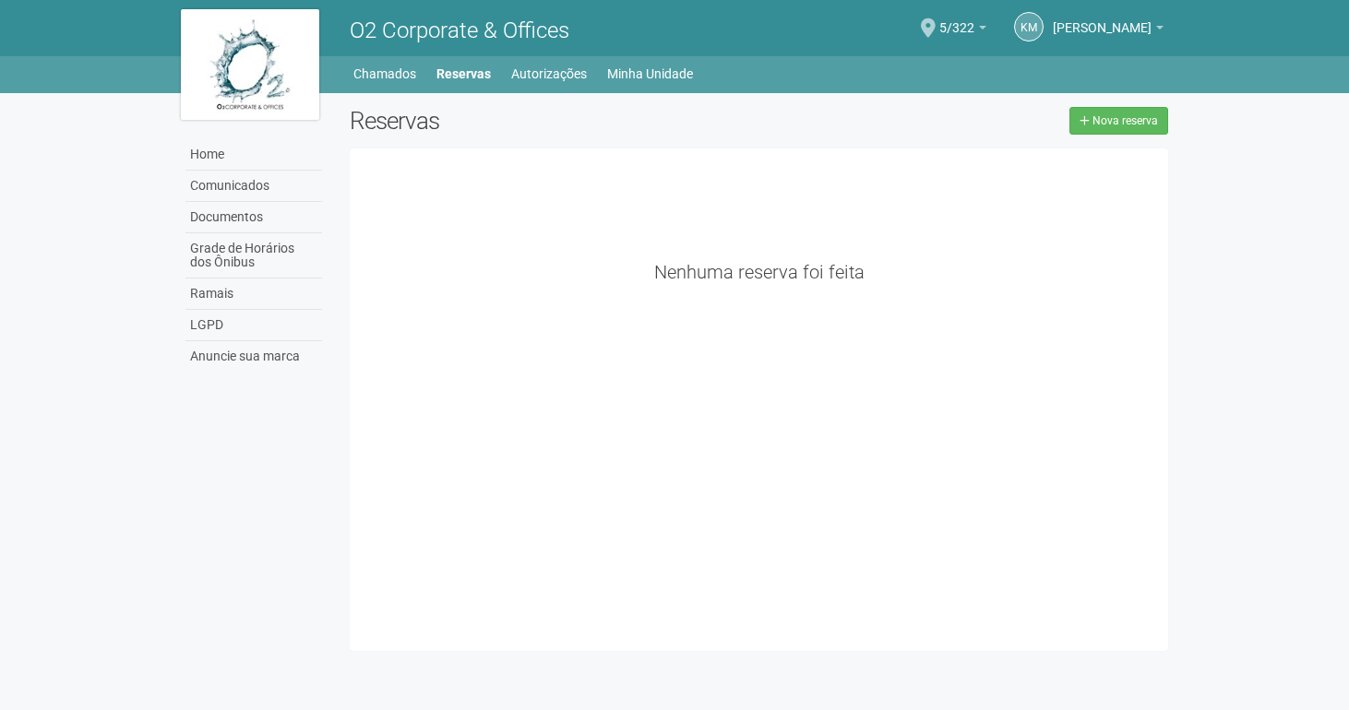
click at [735, 102] on div "**********" at bounding box center [674, 376] width 1015 height 567
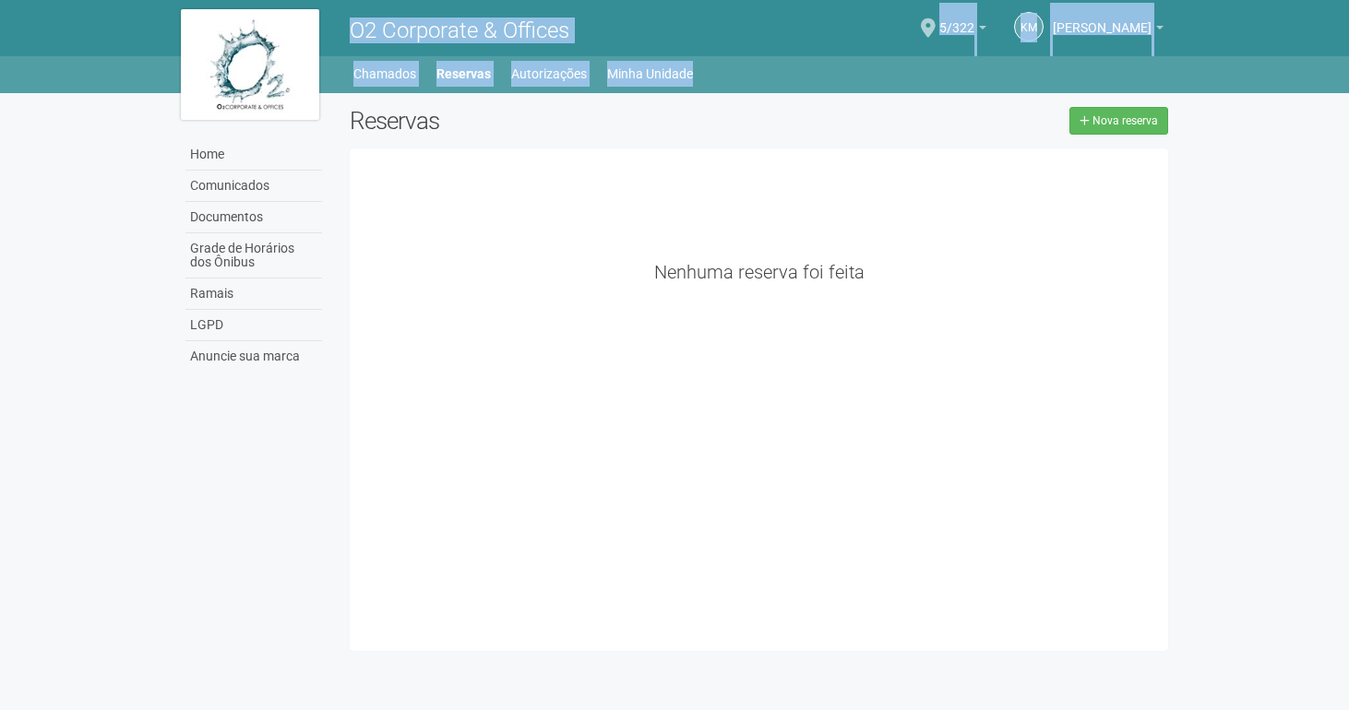
drag, startPoint x: 352, startPoint y: 30, endPoint x: 718, endPoint y: 81, distance: 368.9
click at [718, 81] on header "O2 Corporate & Offices KM [PERSON_NAME] [PERSON_NAME] [PERSON_NAME][EMAIL_ADDRE…" at bounding box center [674, 46] width 1349 height 93
click at [711, 87] on div "Home Home Comunicados Documentos Grade de Horários dos Ônibus Ramais LGPD Anunc…" at bounding box center [674, 74] width 1349 height 37
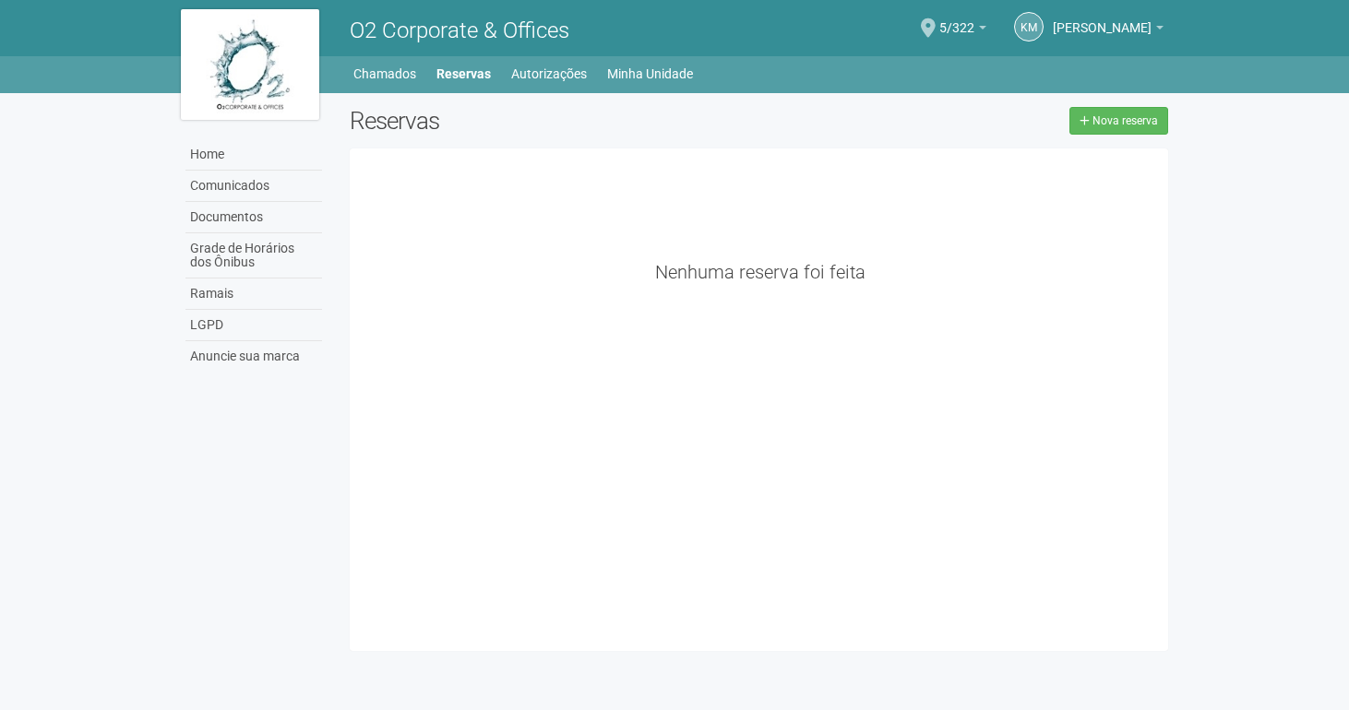
drag, startPoint x: 349, startPoint y: 26, endPoint x: 777, endPoint y: 469, distance: 615.8
click at [777, 469] on body "Aguarde... O2 Corporate & Offices KM [PERSON_NAME] [PERSON_NAME] [PERSON_NAME][…" at bounding box center [674, 355] width 1349 height 710
click at [340, 42] on div "O2 Corporate & Offices" at bounding box center [547, 28] width 422 height 56
drag, startPoint x: 343, startPoint y: 35, endPoint x: 880, endPoint y: 400, distance: 649.4
click at [881, 404] on body "Aguarde... O2 Corporate & Offices KM [PERSON_NAME] [PERSON_NAME] [PERSON_NAME][…" at bounding box center [674, 355] width 1349 height 710
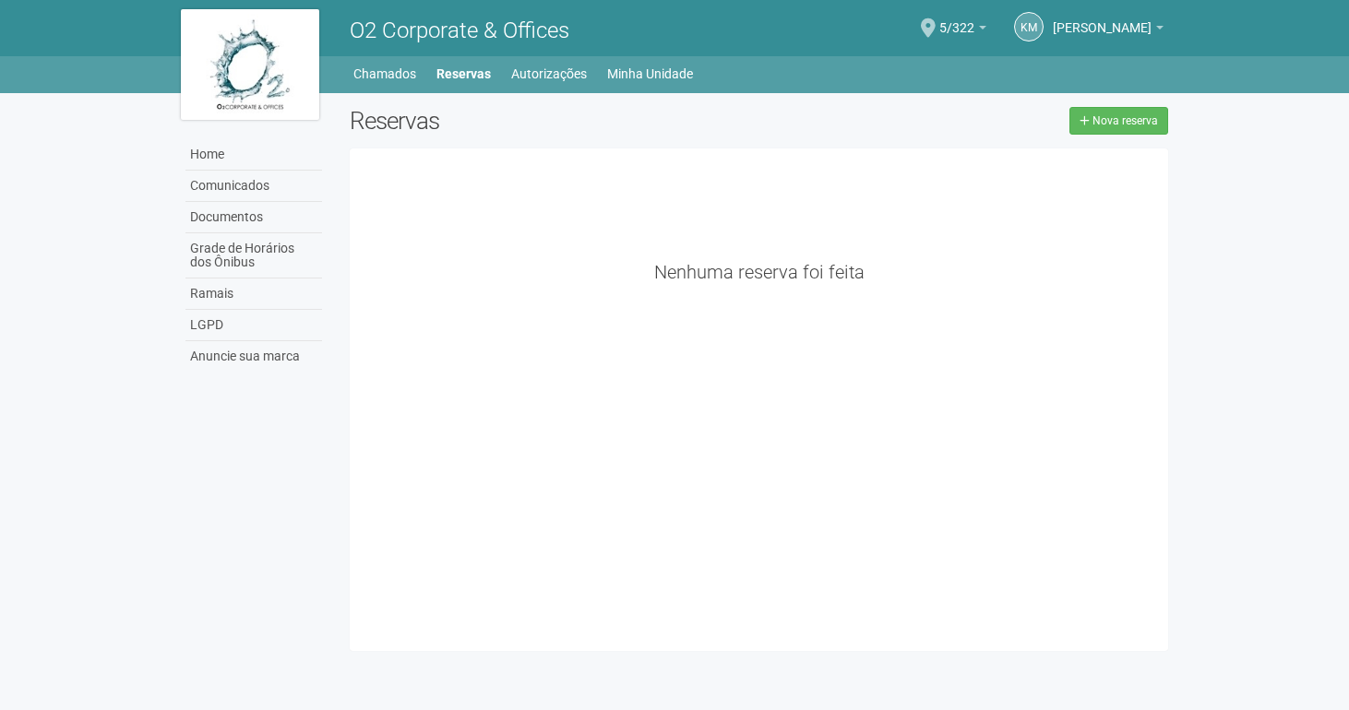
click at [344, 42] on div "O2 Corporate & Offices" at bounding box center [547, 28] width 422 height 56
drag, startPoint x: 350, startPoint y: 29, endPoint x: 744, endPoint y: 409, distance: 548.0
click at [744, 409] on body "Aguarde... O2 Corporate & Offices KM [PERSON_NAME] [PERSON_NAME] [PERSON_NAME][…" at bounding box center [674, 355] width 1349 height 710
click at [345, 36] on div "O2 Corporate & Offices" at bounding box center [547, 28] width 422 height 56
drag, startPoint x: 347, startPoint y: 25, endPoint x: 752, endPoint y: 449, distance: 586.6
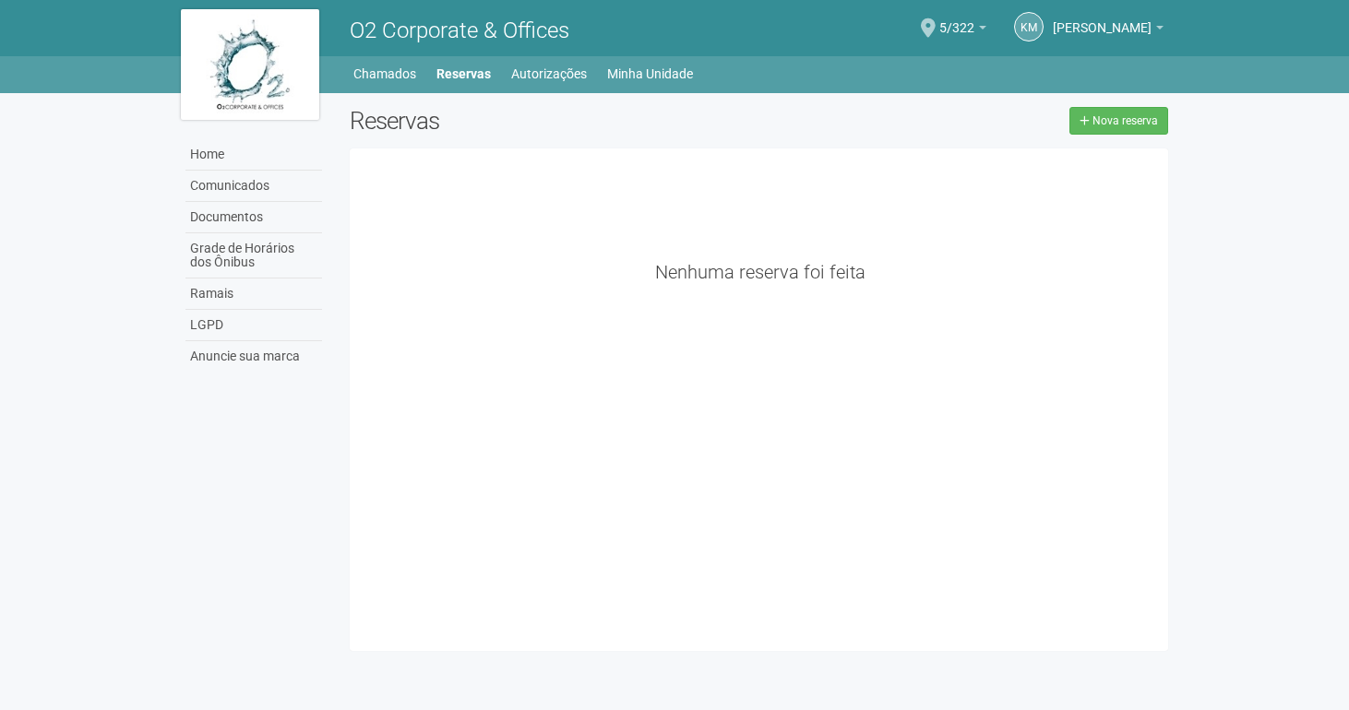
click at [754, 449] on body "Aguarde... O2 Corporate & Offices KM [PERSON_NAME] [PERSON_NAME] [PERSON_NAME][…" at bounding box center [674, 355] width 1349 height 710
click at [161, 53] on header "O2 Corporate & Offices KM [PERSON_NAME] [PERSON_NAME] [PERSON_NAME][EMAIL_ADDRE…" at bounding box center [674, 46] width 1349 height 93
drag, startPoint x: 155, startPoint y: 34, endPoint x: 454, endPoint y: 423, distance: 490.8
click at [455, 424] on body "Aguarde... O2 Corporate & Offices KM [PERSON_NAME] [PERSON_NAME] [PERSON_NAME][…" at bounding box center [674, 355] width 1349 height 710
click at [712, 448] on div "Nenhuma reserva foi feita" at bounding box center [765, 399] width 804 height 475
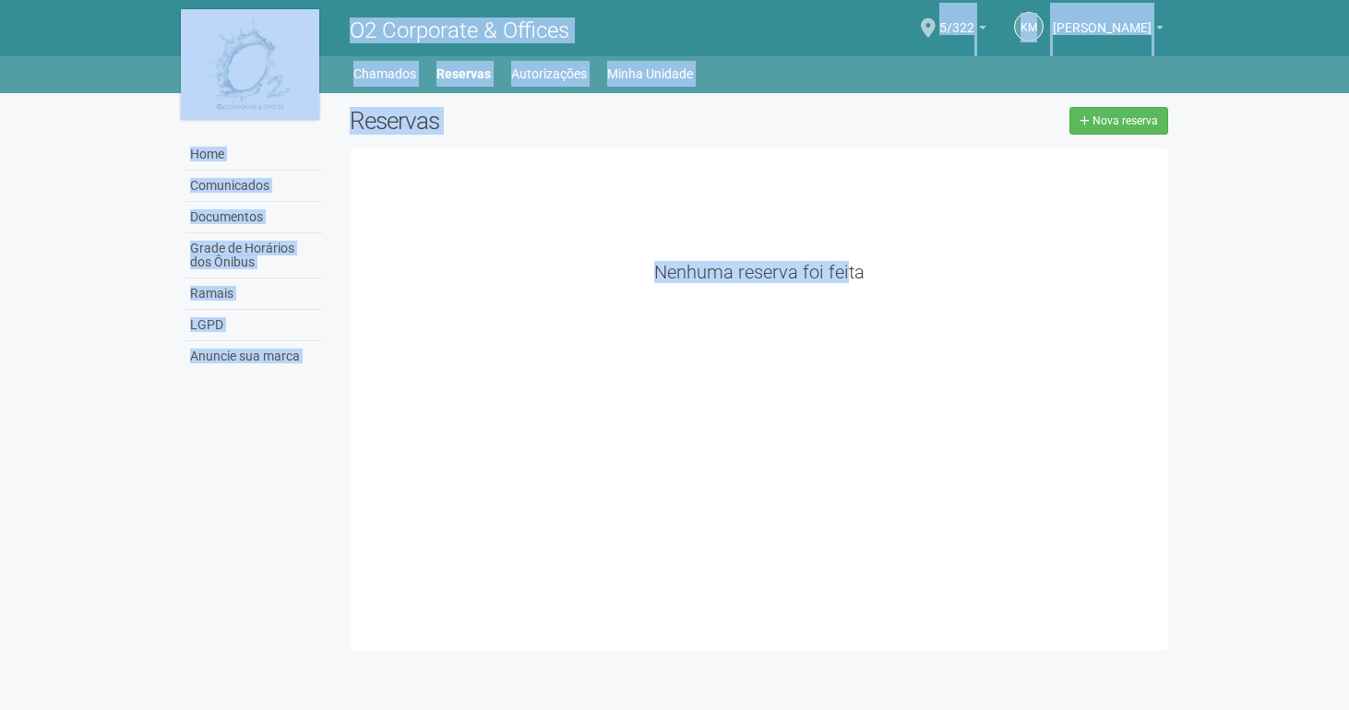
drag, startPoint x: 712, startPoint y: 448, endPoint x: 250, endPoint y: 25, distance: 626.8
click at [250, 25] on body "Aguarde... O2 Corporate & Offices KM [PERSON_NAME] [PERSON_NAME] [PERSON_NAME][…" at bounding box center [674, 355] width 1349 height 710
